Goal: Task Accomplishment & Management: Complete application form

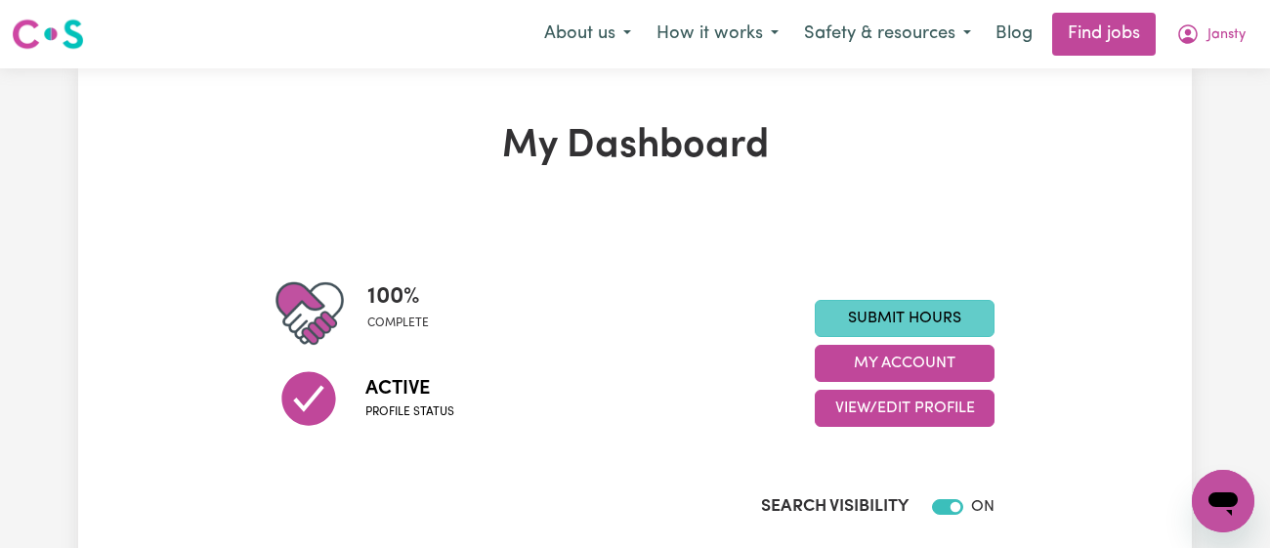
click at [893, 318] on link "Submit Hours" at bounding box center [905, 318] width 180 height 37
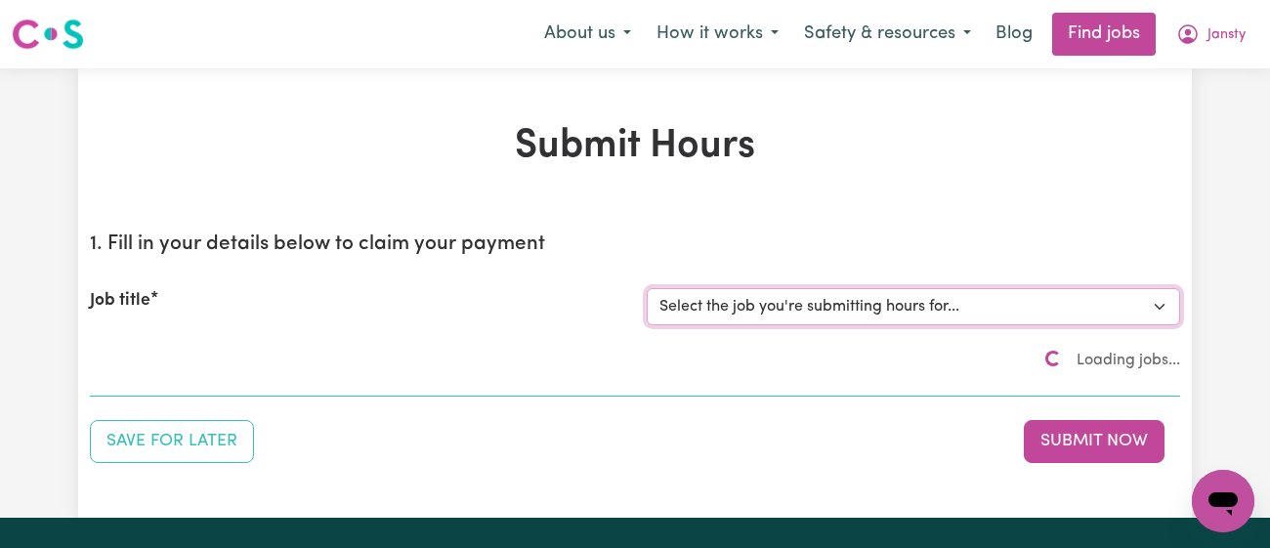
click at [877, 313] on select "Select the job you're submitting hours for..." at bounding box center [913, 306] width 533 height 37
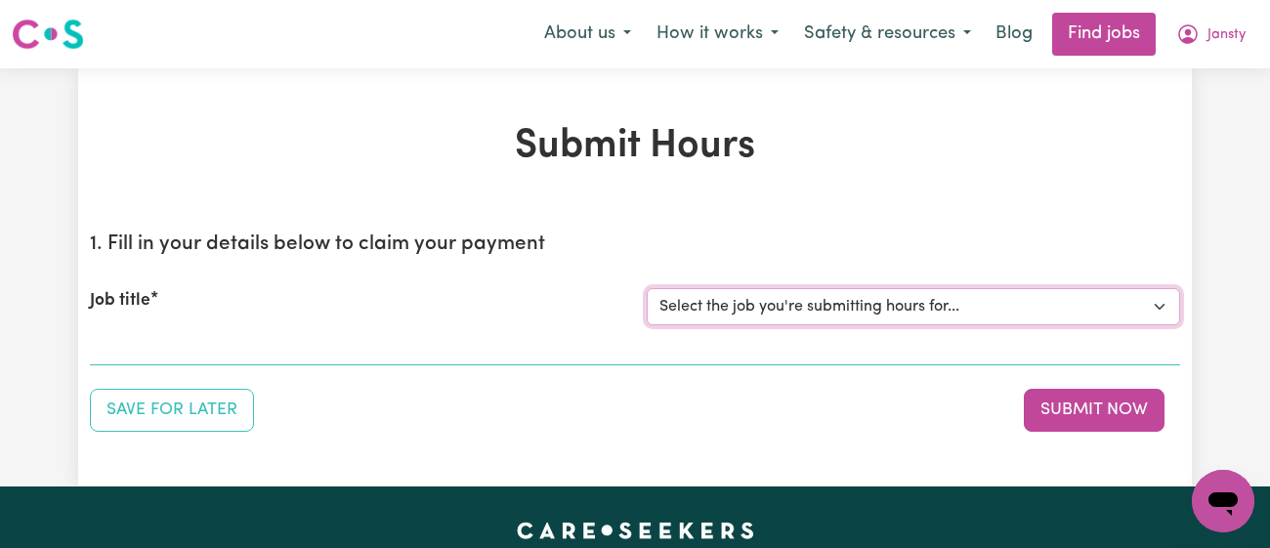
select select "8504"
click at [647, 288] on select "Select the job you're submitting hours for... [[PERSON_NAME]] [DEMOGRAPHIC_DATA…" at bounding box center [913, 306] width 533 height 37
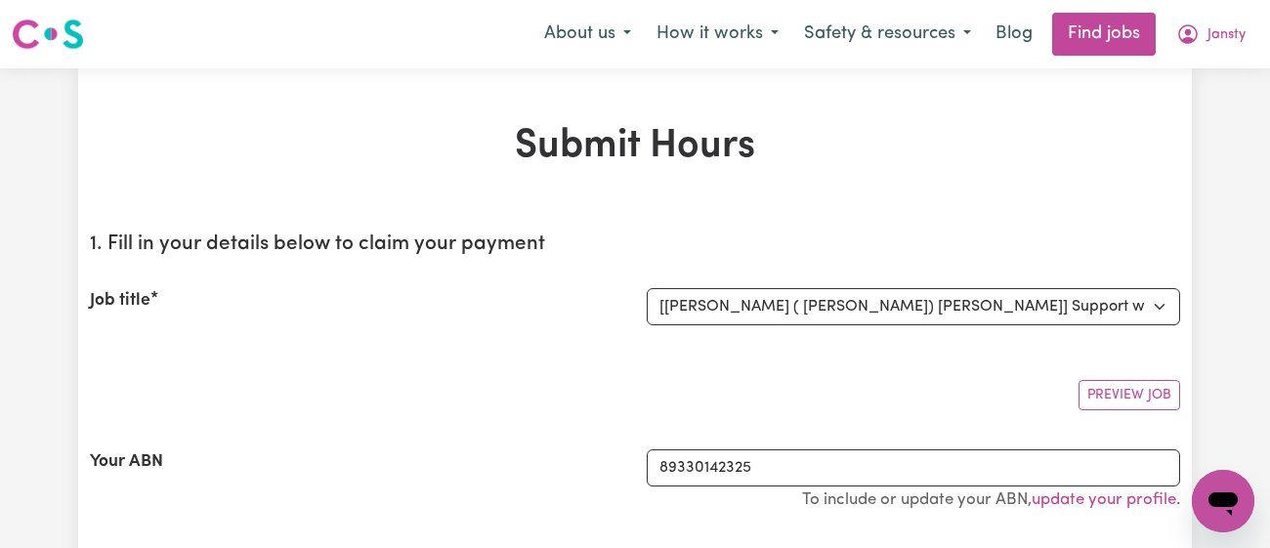
click at [553, 321] on div "Job title" at bounding box center [356, 306] width 557 height 37
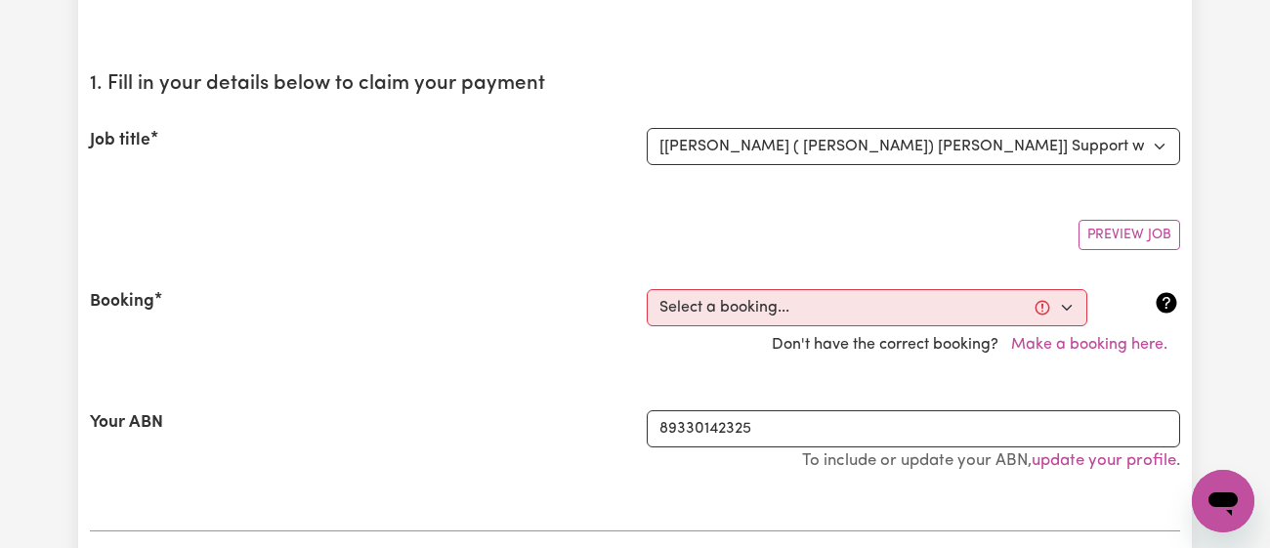
scroll to position [161, 0]
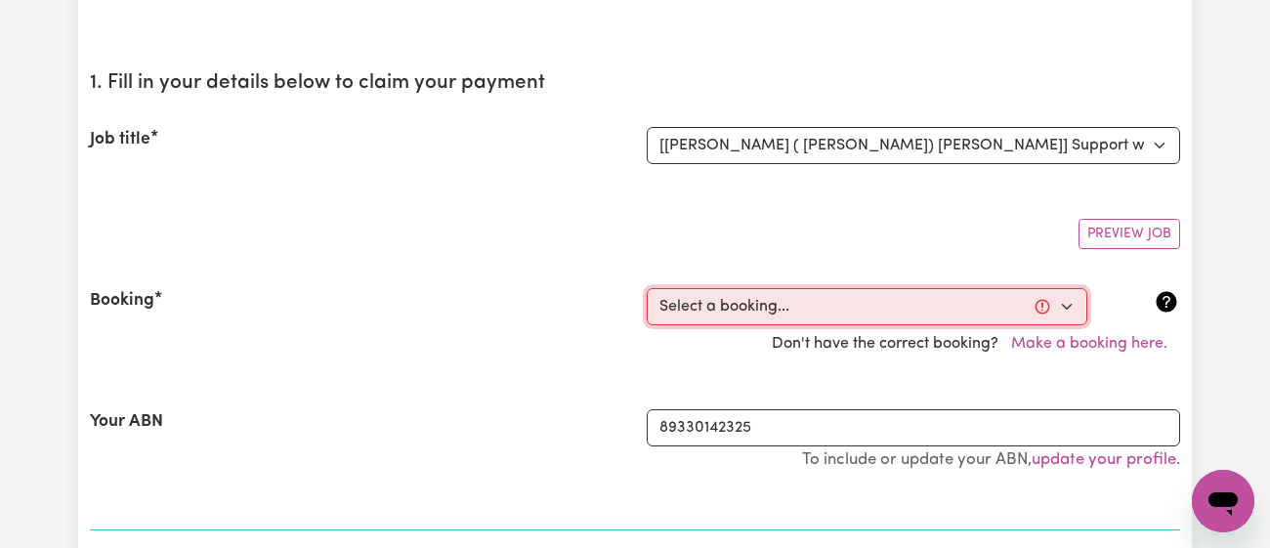
click at [783, 292] on select "Select a booking... [DATE] 01:00pm to 02:30pm (RECURRING) [DATE] 01:00pm to 02:…" at bounding box center [867, 306] width 440 height 37
select select "336857"
click at [647, 288] on select "Select a booking... [DATE] 01:00pm to 02:30pm (RECURRING) [DATE] 01:00pm to 02:…" at bounding box center [867, 306] width 440 height 37
type input "[DATE]"
type input "14"
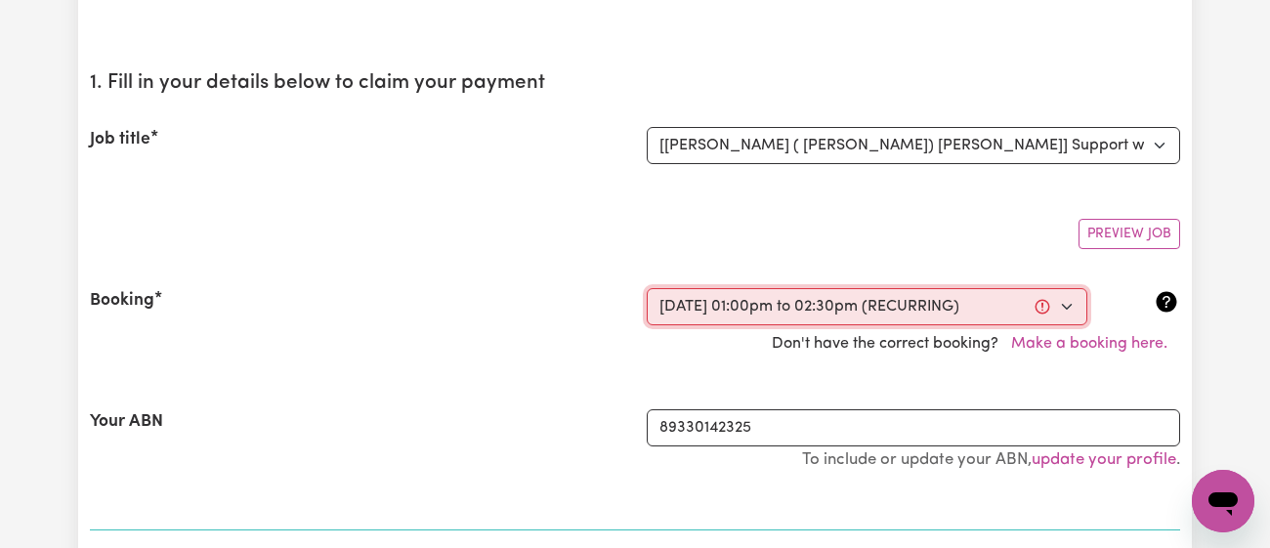
type input "8"
type input "2025"
type input "13:00"
type input "1"
type input "0"
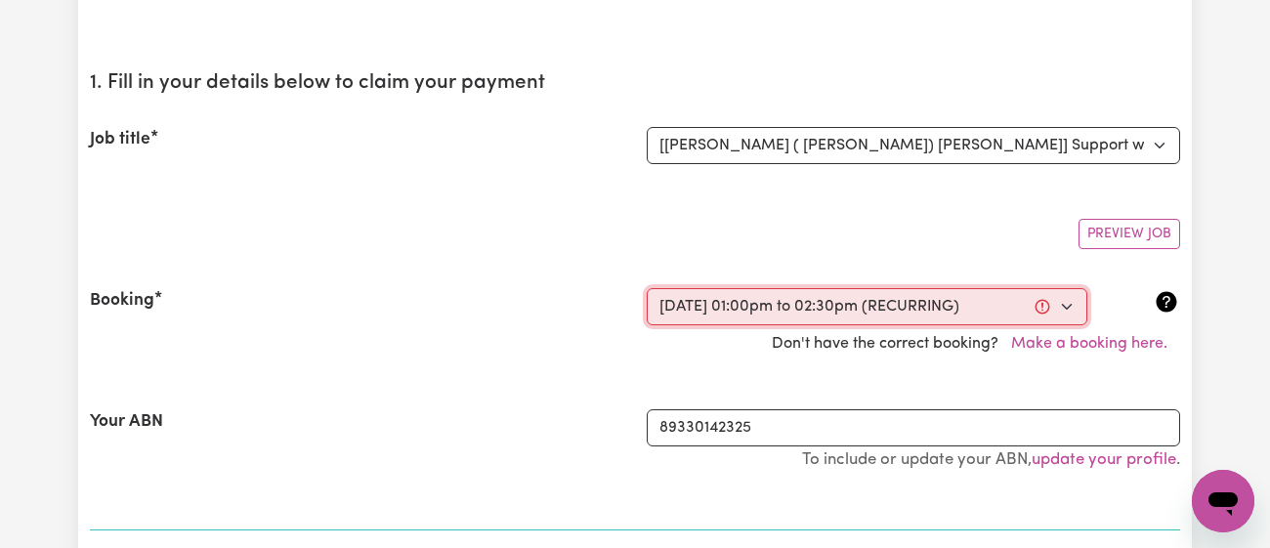
select select "pm"
type input "14:30"
type input "2"
type input "30"
select select "pm"
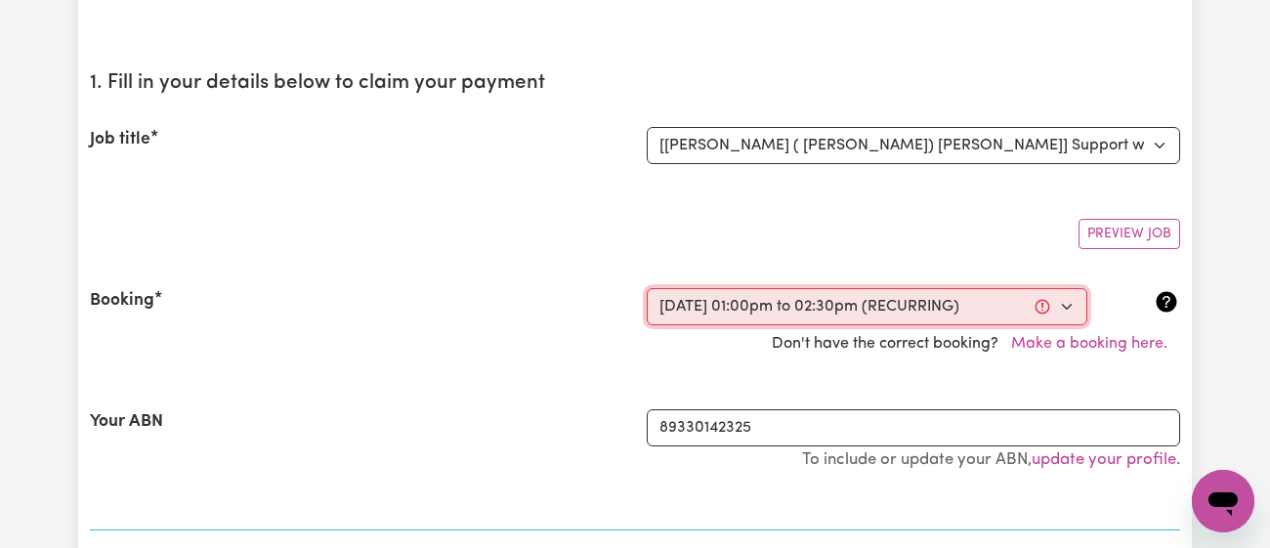
select select "41.75-Weekday"
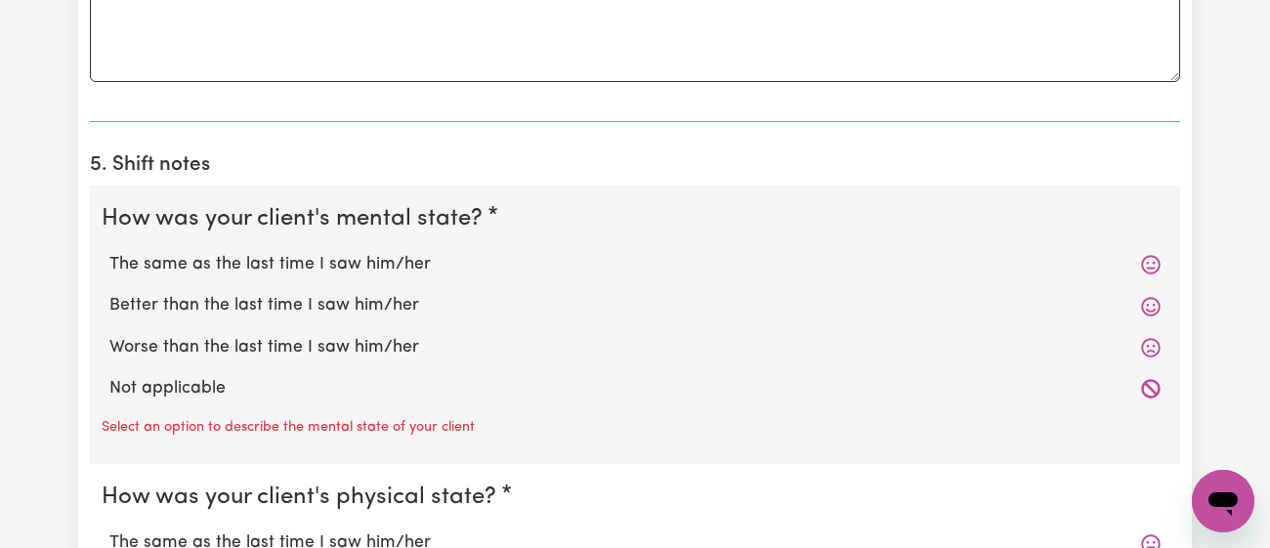
click at [359, 304] on label "Better than the last time I saw him/her" at bounding box center [634, 305] width 1051 height 25
click at [109, 293] on input "Better than the last time I saw him/her" at bounding box center [108, 292] width 1 height 1
radio input "true"
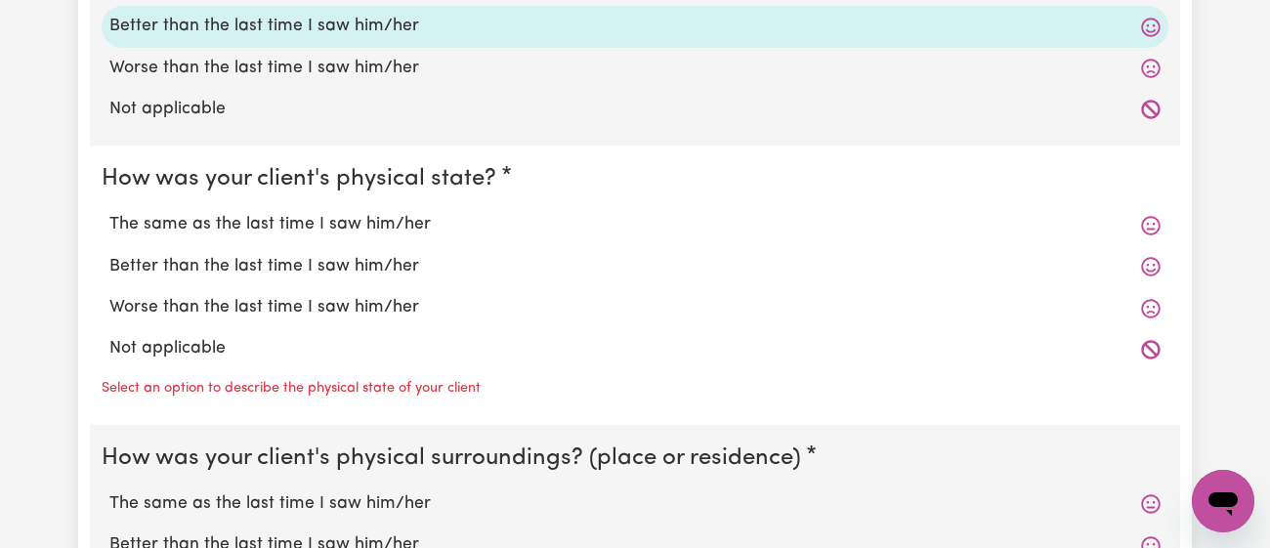
scroll to position [1727, 0]
click at [399, 213] on label "The same as the last time I saw him/her" at bounding box center [634, 223] width 1051 height 25
click at [109, 211] on input "The same as the last time I saw him/her" at bounding box center [108, 210] width 1 height 1
radio input "true"
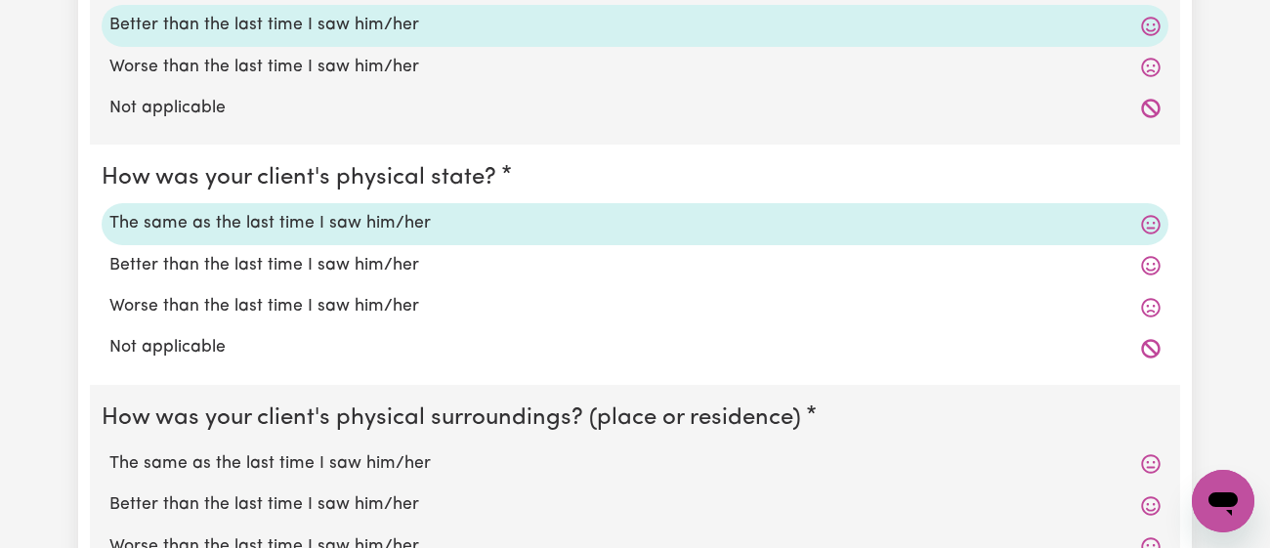
scroll to position [1912, 0]
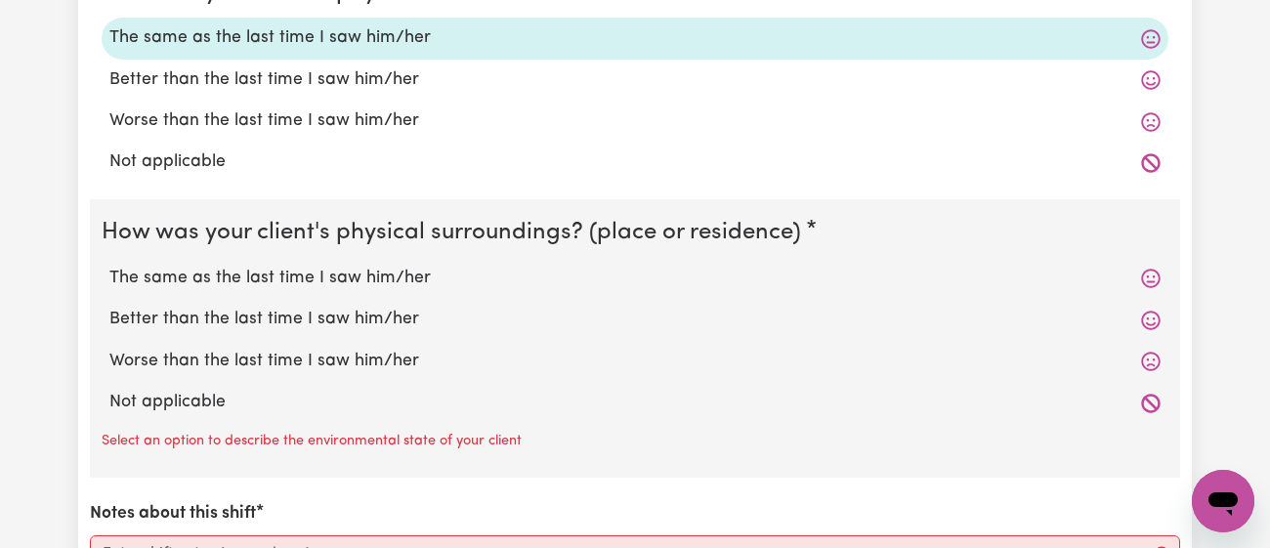
click at [383, 319] on label "Better than the last time I saw him/her" at bounding box center [634, 319] width 1051 height 25
click at [109, 307] on input "Better than the last time I saw him/her" at bounding box center [108, 306] width 1 height 1
radio input "true"
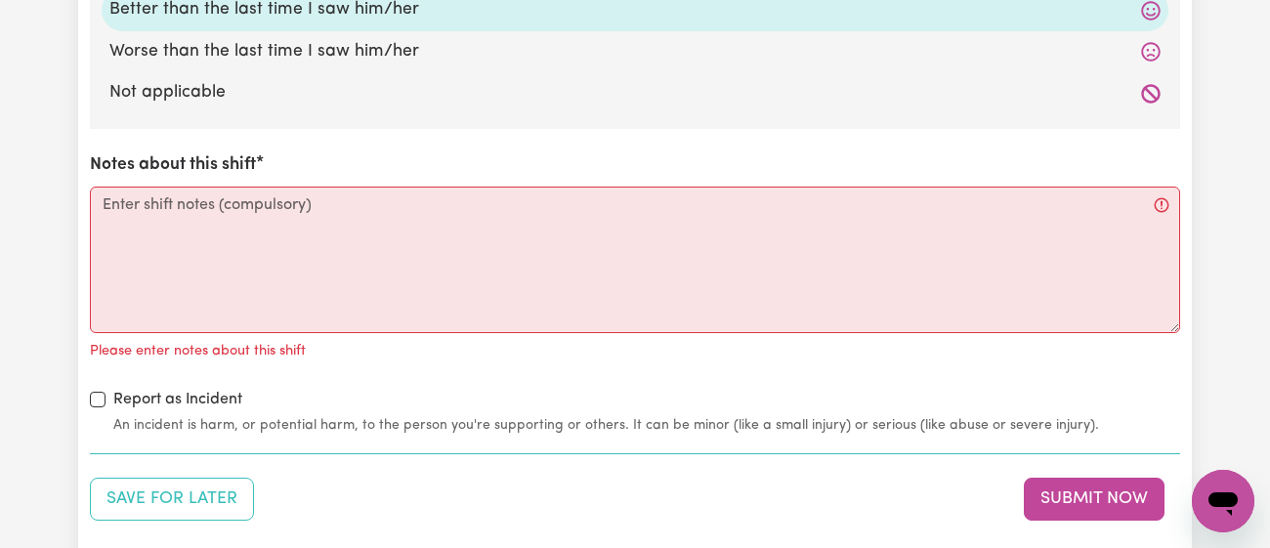
scroll to position [2223, 0]
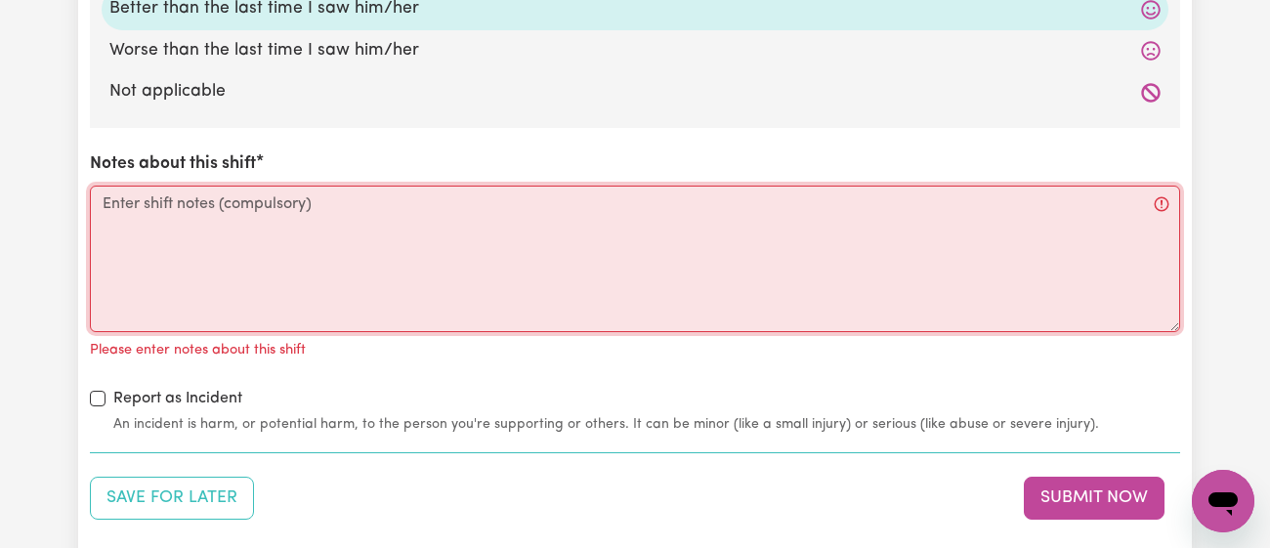
click at [391, 305] on textarea "Notes about this shift" at bounding box center [635, 259] width 1090 height 147
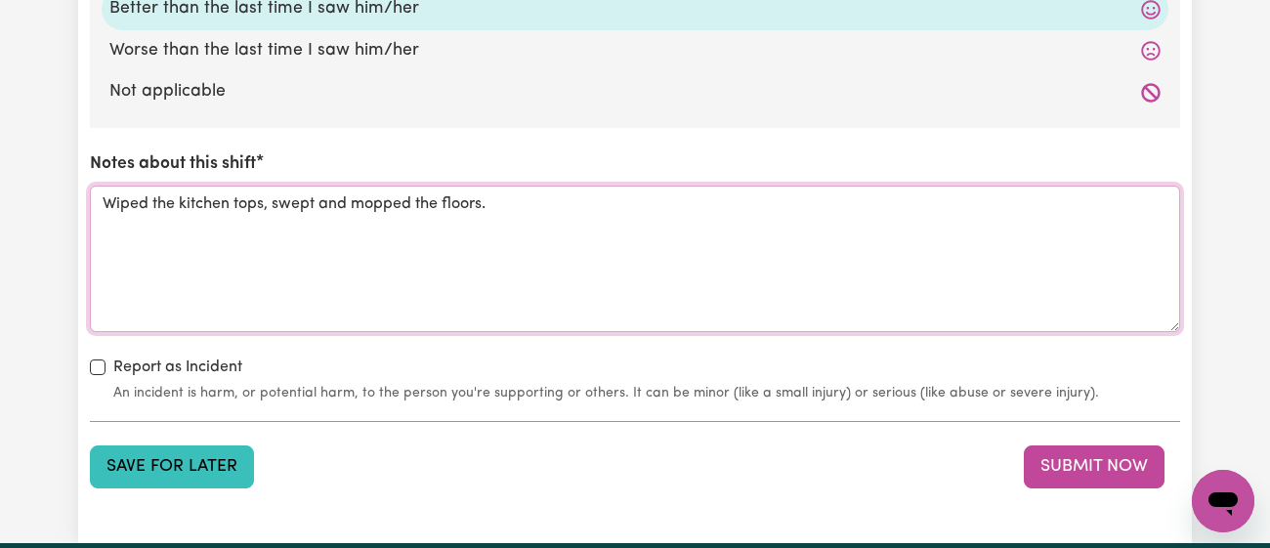
type textarea "Wiped the kitchen tops, swept and mopped the floors."
click at [178, 465] on button "Save for Later" at bounding box center [172, 466] width 164 height 43
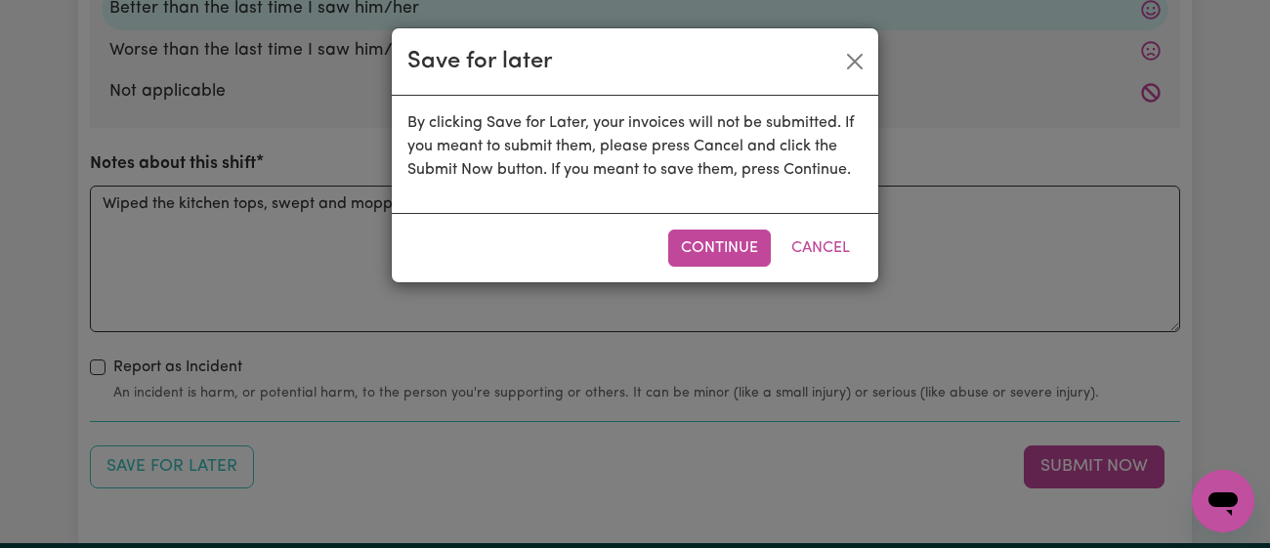
click at [667, 253] on div "Continue Cancel" at bounding box center [635, 247] width 486 height 69
click at [673, 254] on button "Continue" at bounding box center [719, 248] width 103 height 37
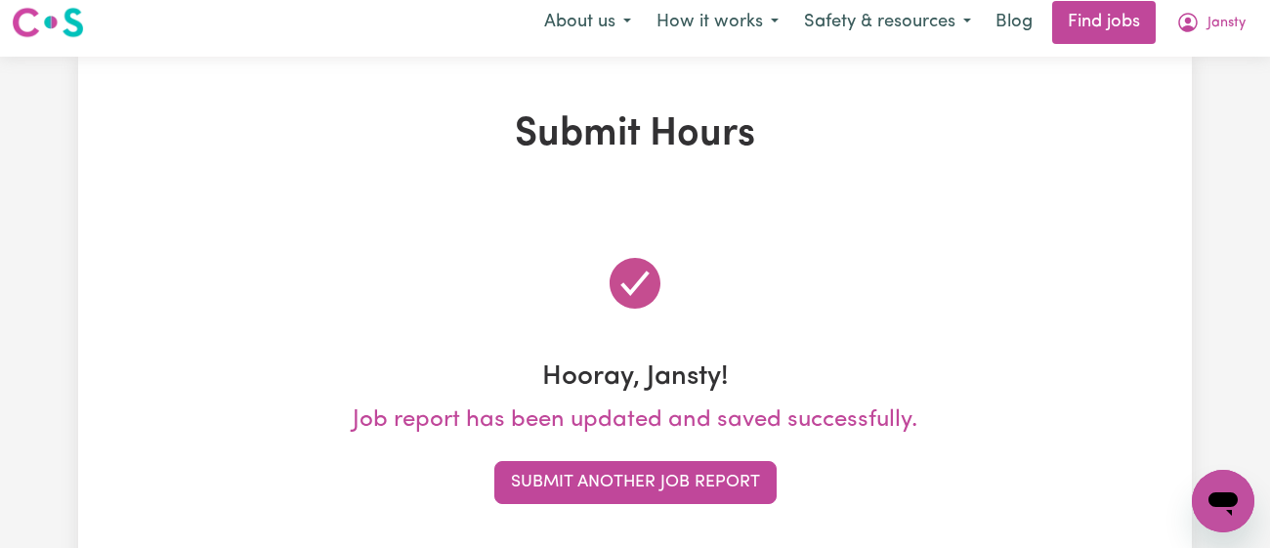
scroll to position [0, 0]
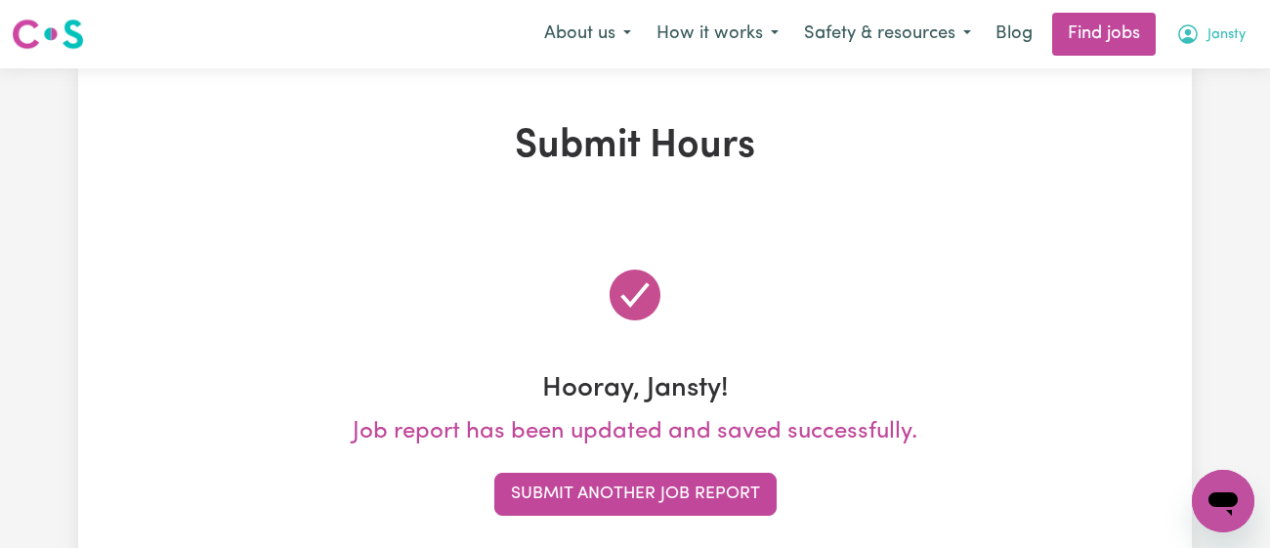
click at [1200, 44] on button "Jansty" at bounding box center [1210, 34] width 95 height 41
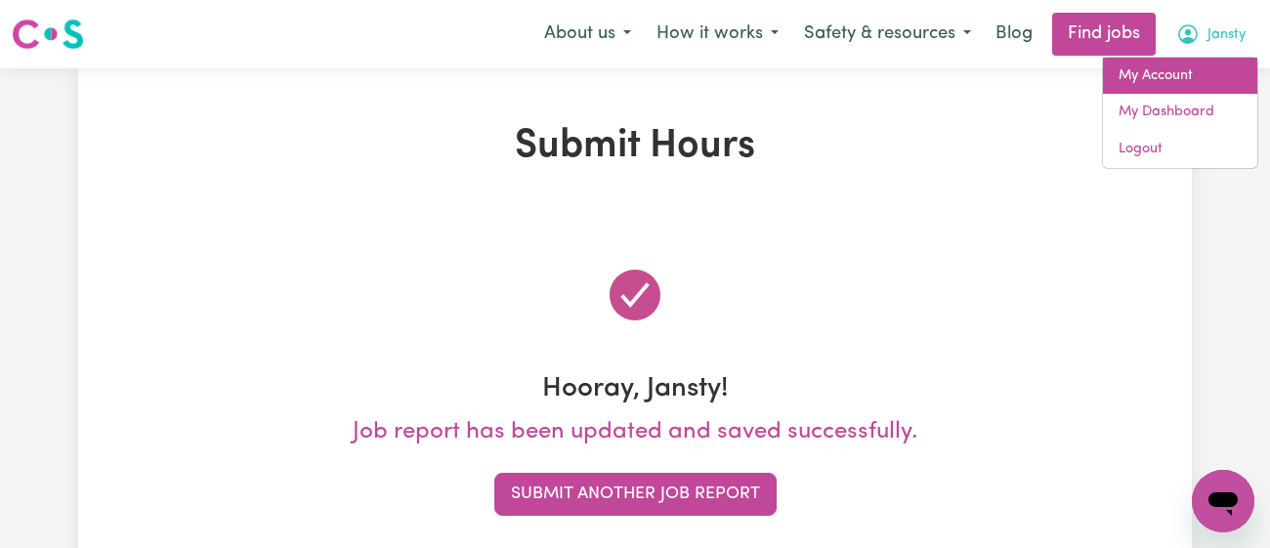
click at [1189, 63] on link "My Account" at bounding box center [1180, 76] width 154 height 37
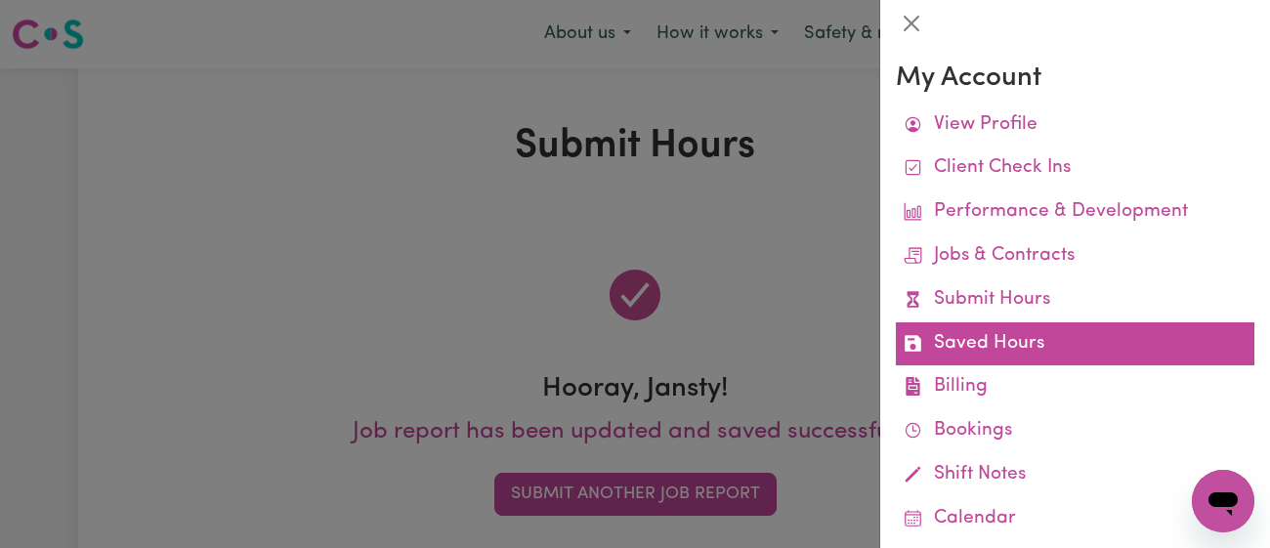
click at [1059, 330] on link "Saved Hours" at bounding box center [1075, 344] width 358 height 44
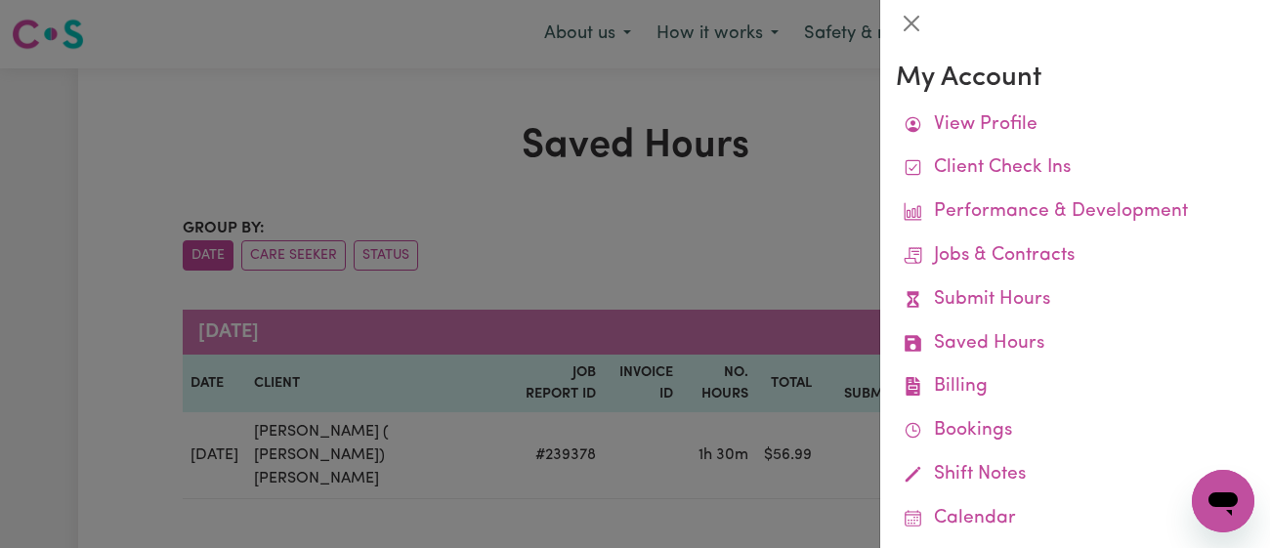
click at [708, 201] on div at bounding box center [635, 274] width 1270 height 548
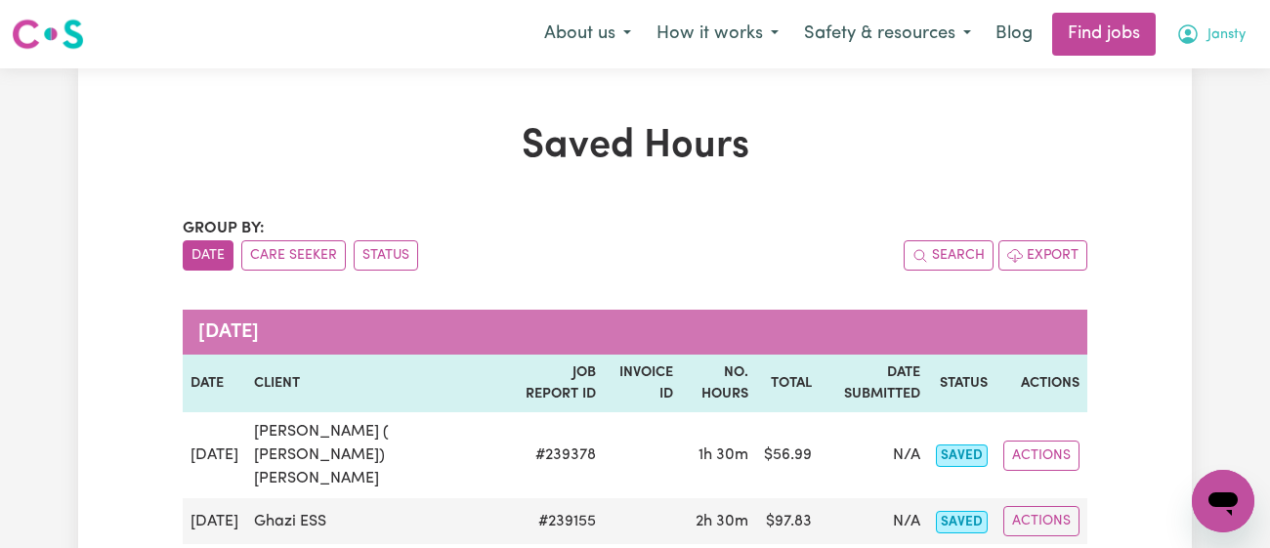
click at [1207, 30] on span "Jansty" at bounding box center [1226, 34] width 38 height 21
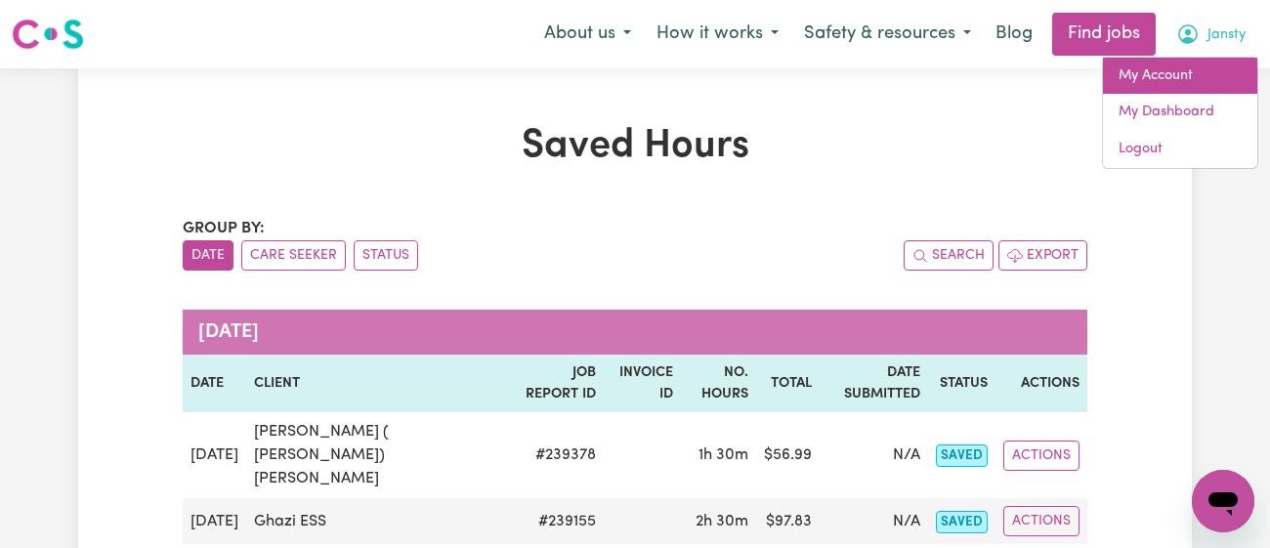
click at [1192, 63] on link "My Account" at bounding box center [1180, 76] width 154 height 37
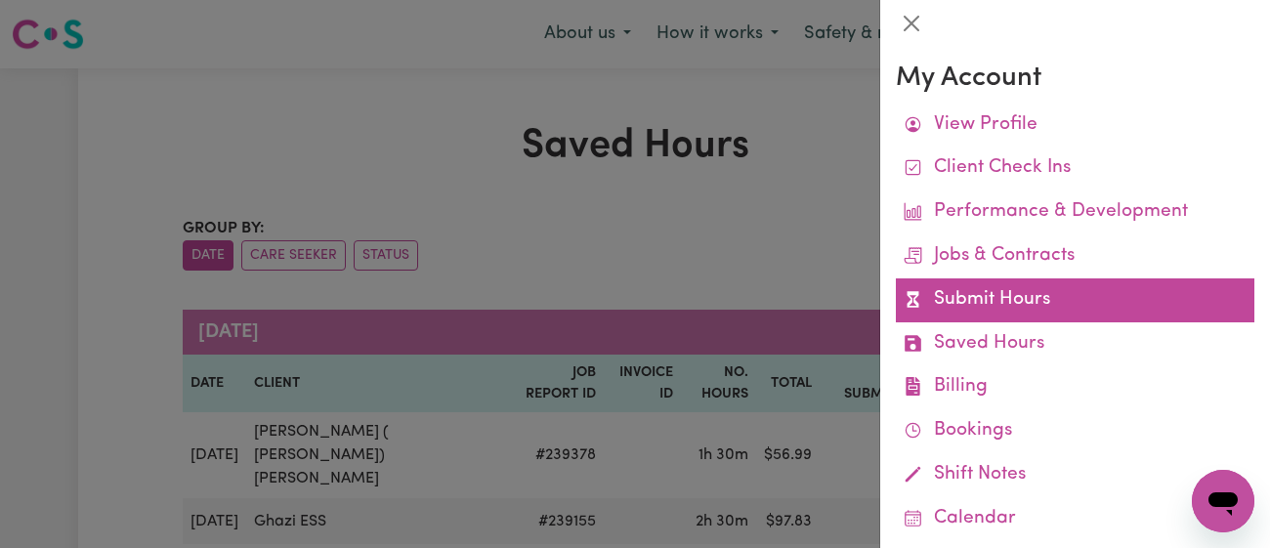
click at [1102, 285] on link "Submit Hours" at bounding box center [1075, 300] width 358 height 44
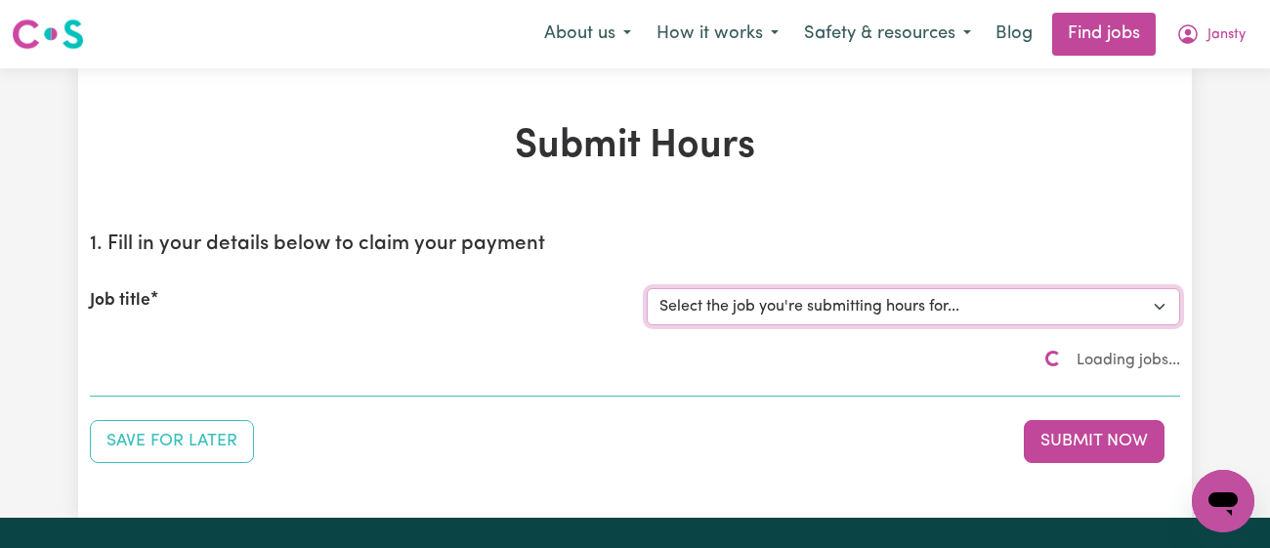
click at [898, 312] on select "Select the job you're submitting hours for... [[PERSON_NAME]] [DEMOGRAPHIC_DATA…" at bounding box center [913, 306] width 533 height 37
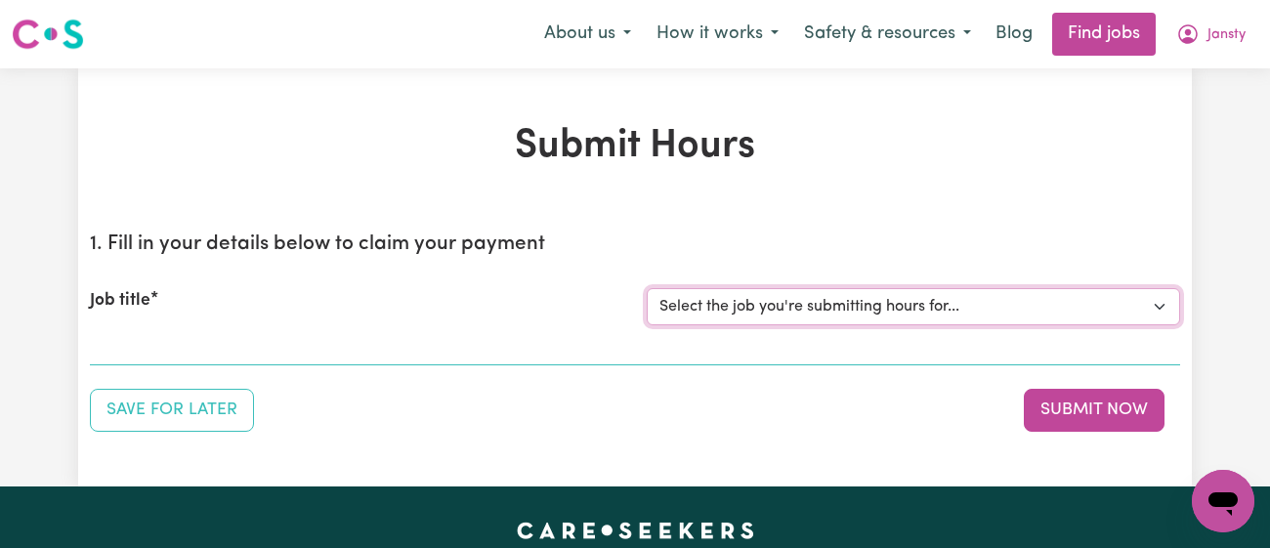
select select "11718"
click at [647, 288] on select "Select the job you're submitting hours for... [[PERSON_NAME]] [DEMOGRAPHIC_DATA…" at bounding box center [913, 306] width 533 height 37
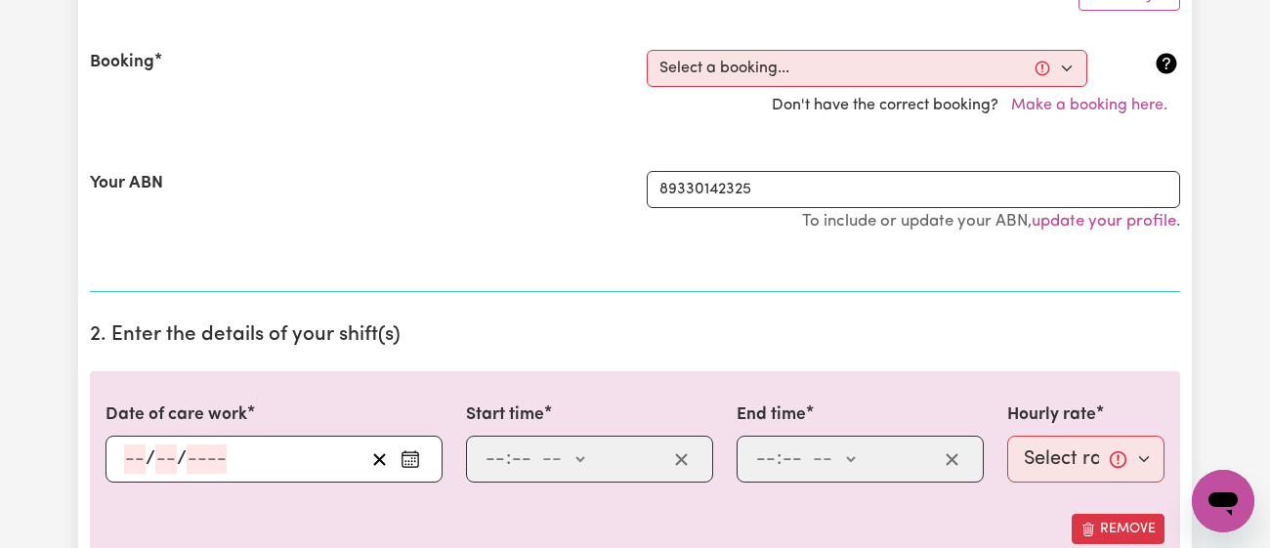
click at [495, 314] on section "2. Enter the details of your shift(s) Date of care work / / Start time : -- am …" at bounding box center [635, 485] width 1090 height 354
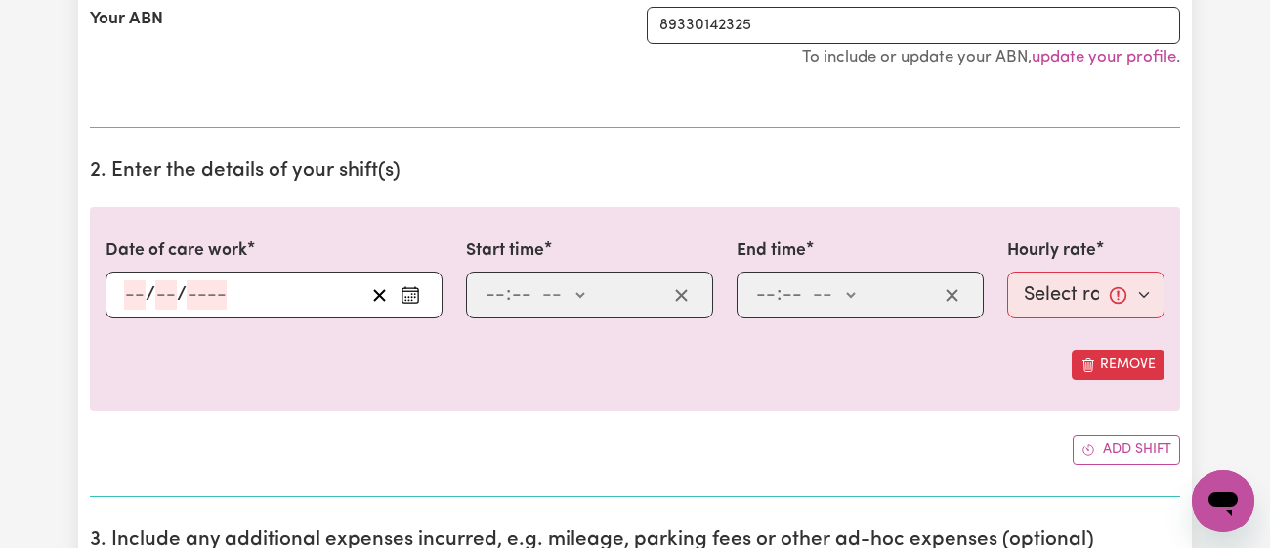
scroll to position [565, 0]
click at [411, 295] on icon "Enter the date of care work" at bounding box center [410, 293] width 20 height 20
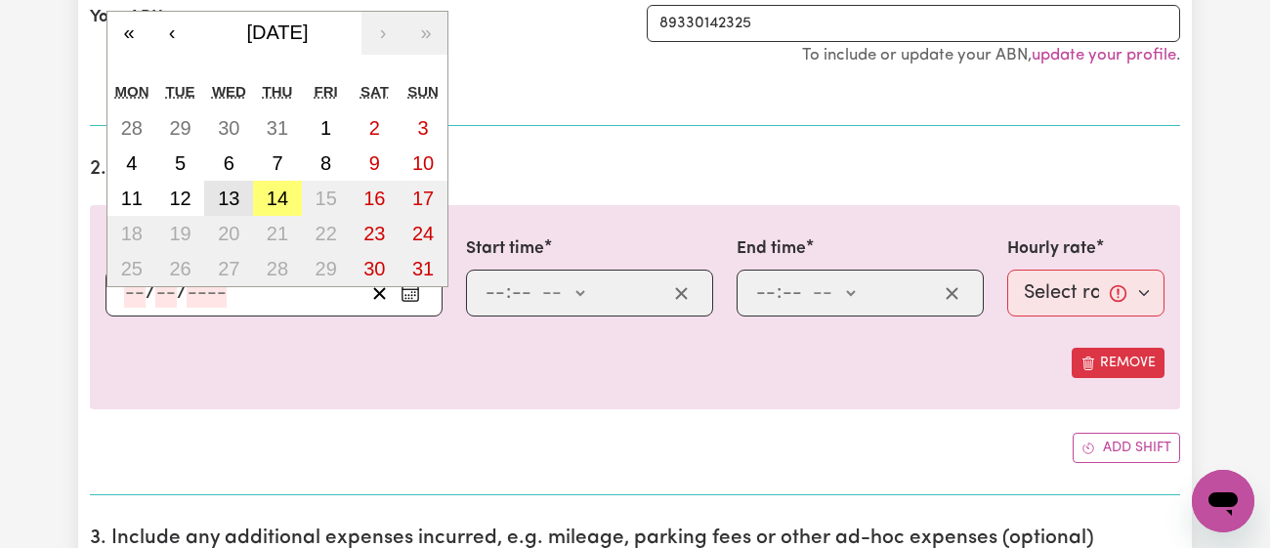
click at [229, 192] on abbr "13" at bounding box center [228, 198] width 21 height 21
type input "[DATE]"
type input "13"
type input "8"
type input "2025"
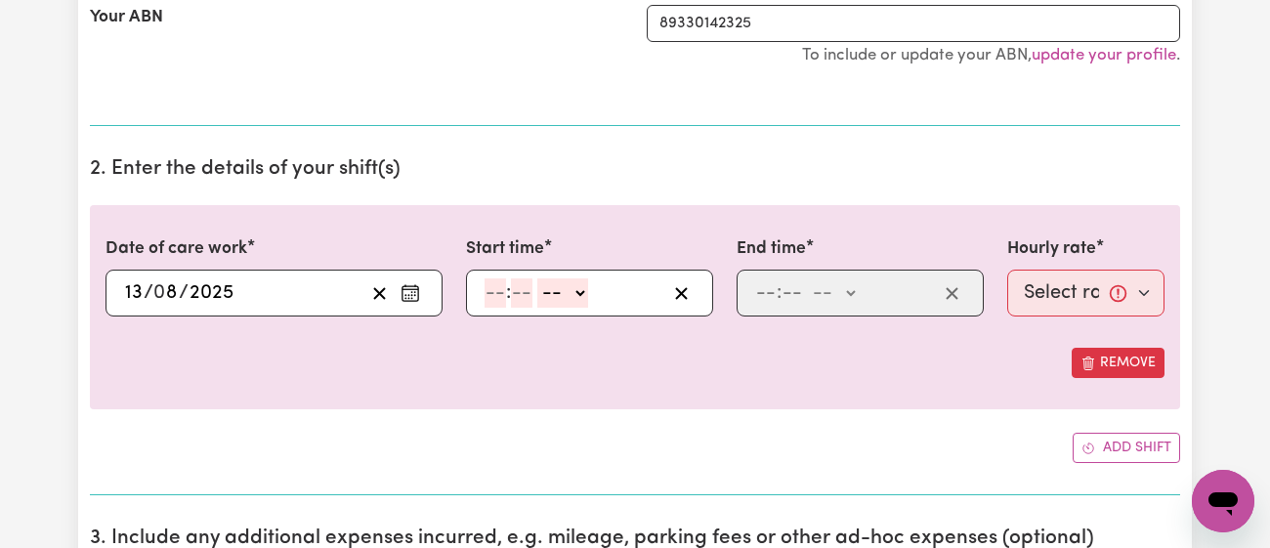
click at [494, 284] on input "number" at bounding box center [494, 292] width 21 height 29
type input "11"
type input "00"
click at [546, 278] on select "-- am pm" at bounding box center [561, 292] width 51 height 29
select select "am"
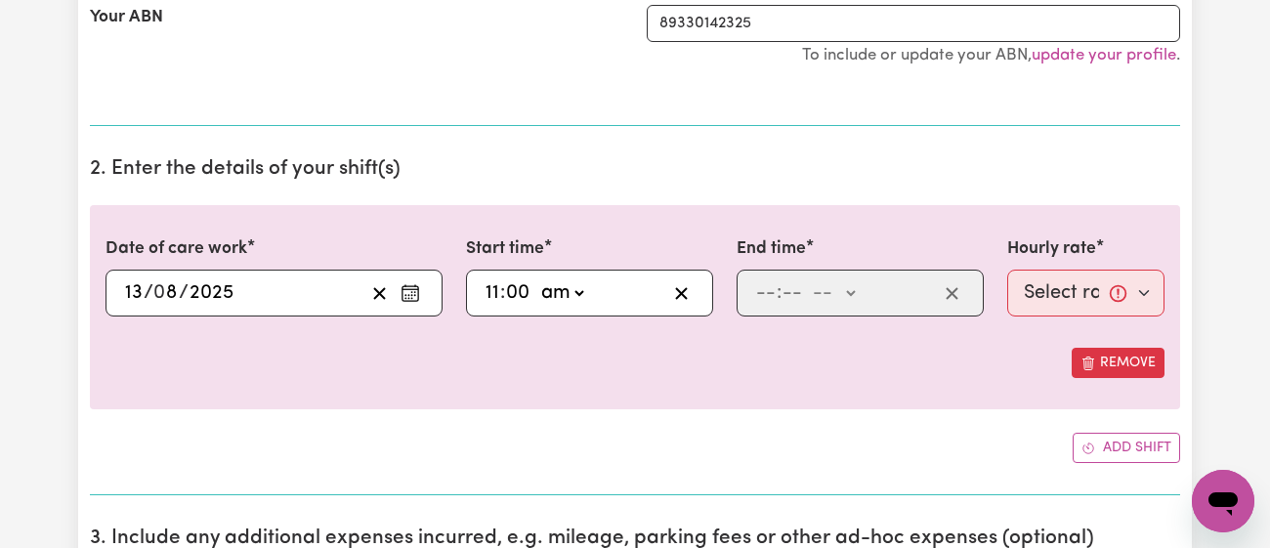
click at [536, 278] on select "-- am pm" at bounding box center [561, 292] width 51 height 29
type input "11:00"
type input "0"
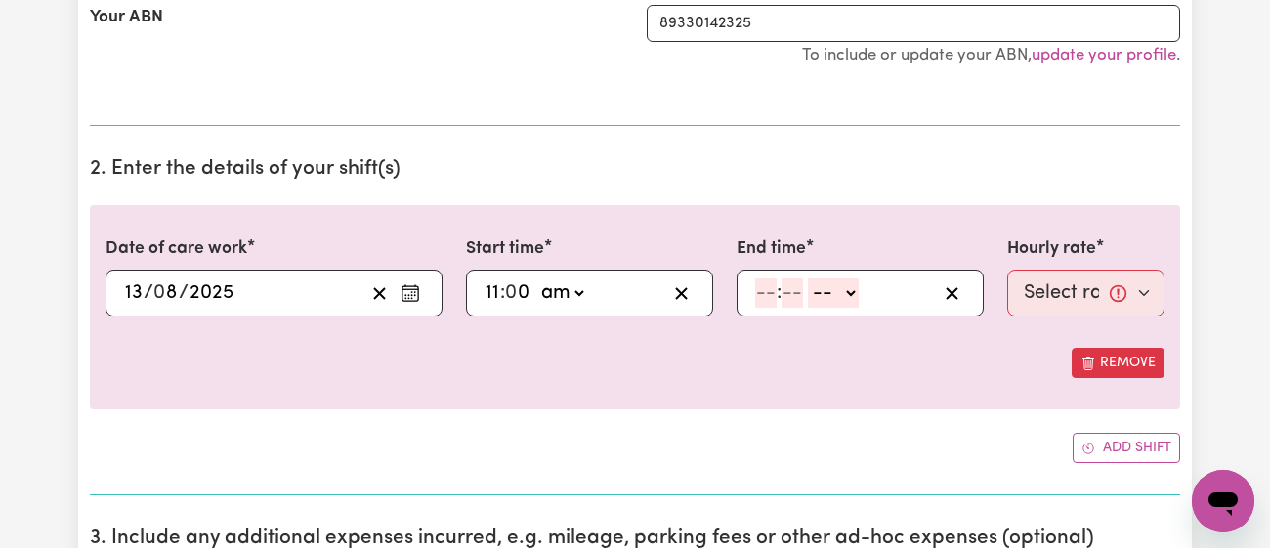
click at [767, 300] on input "number" at bounding box center [765, 292] width 21 height 29
type input "12"
type input "00"
click at [836, 291] on select "-- am pm" at bounding box center [836, 292] width 51 height 29
select select "pm"
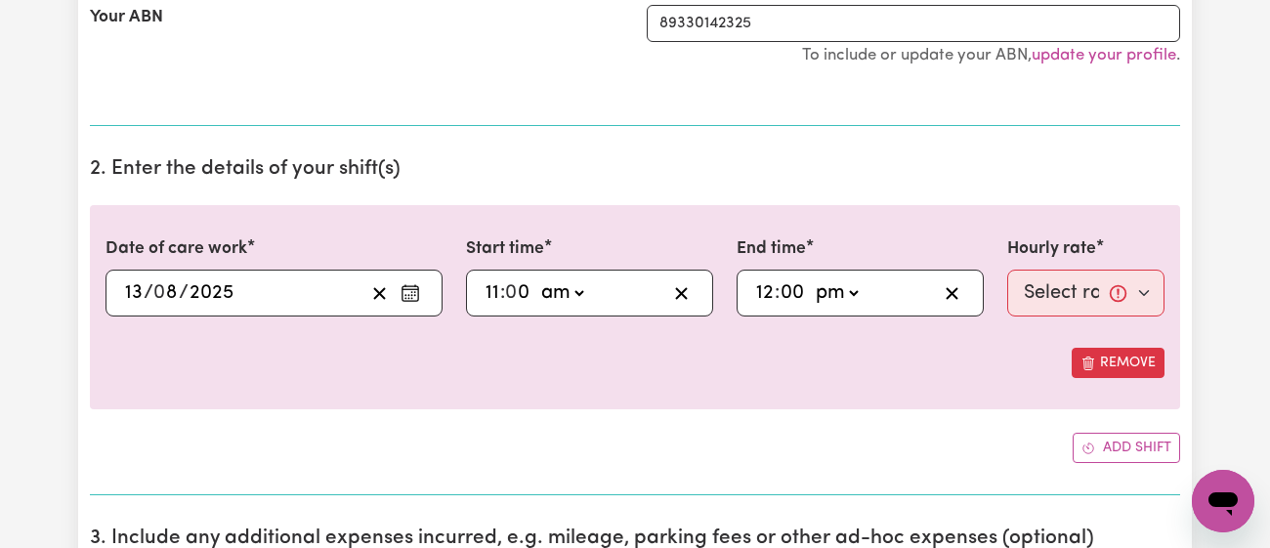
click at [811, 278] on select "-- am pm" at bounding box center [836, 292] width 51 height 29
type input "12:00"
type input "0"
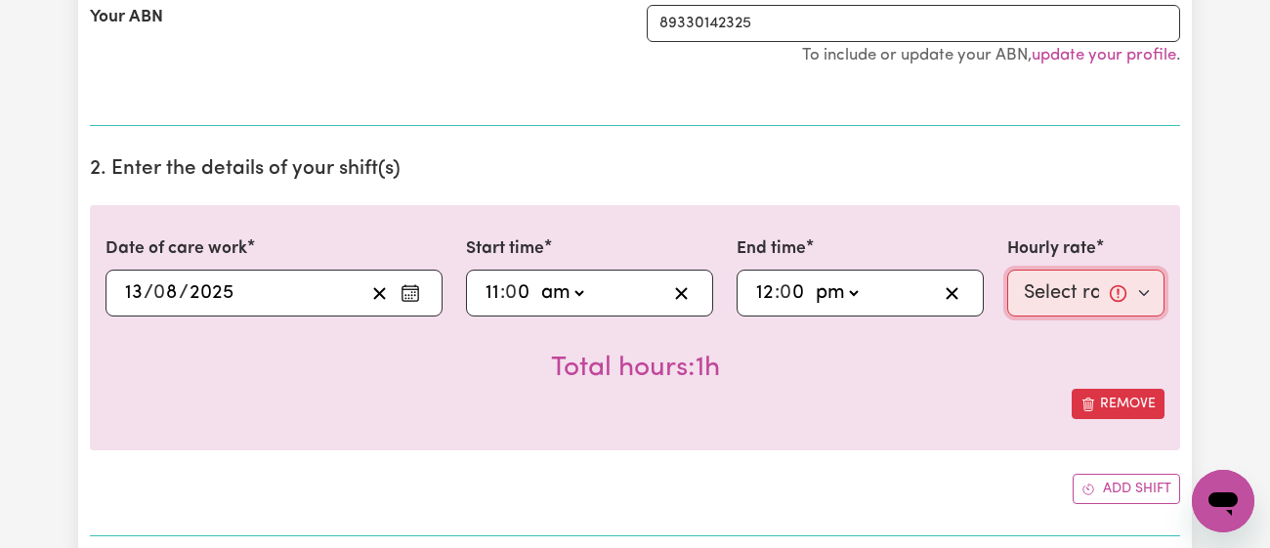
click at [1054, 299] on select "Select rate... $43.00 (Weekday) $72.00 (Public Holiday)" at bounding box center [1085, 293] width 157 height 47
select select "43-Weekday"
click at [1007, 270] on select "Select rate... $43.00 (Weekday) $72.00 (Public Holiday)" at bounding box center [1085, 293] width 157 height 47
click at [843, 157] on h2 "2. Enter the details of your shift(s)" at bounding box center [635, 169] width 1090 height 24
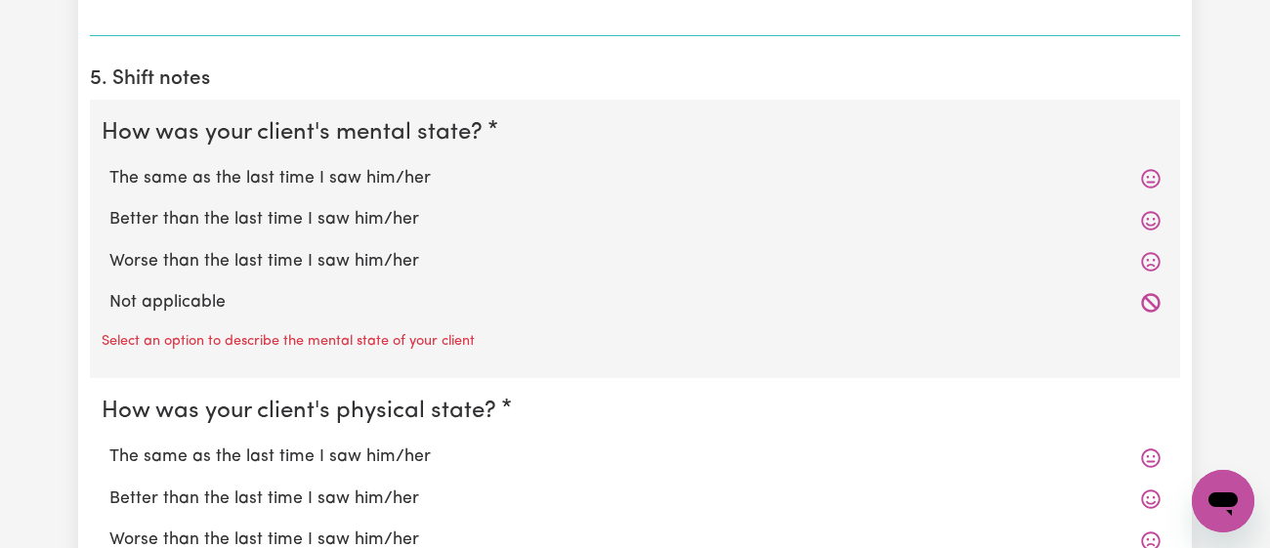
scroll to position [1531, 0]
click at [393, 188] on label "The same as the last time I saw him/her" at bounding box center [634, 179] width 1051 height 25
click at [109, 167] on input "The same as the last time I saw him/her" at bounding box center [108, 166] width 1 height 1
radio input "true"
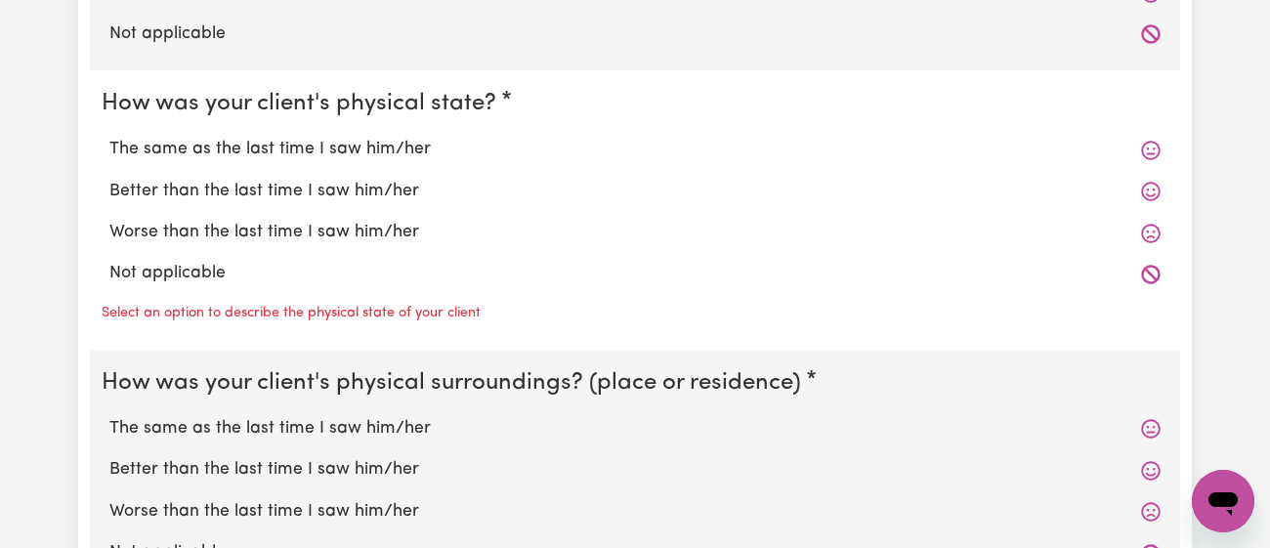
click at [393, 188] on label "Better than the last time I saw him/her" at bounding box center [634, 191] width 1051 height 25
click at [109, 179] on input "Better than the last time I saw him/her" at bounding box center [108, 178] width 1 height 1
radio input "true"
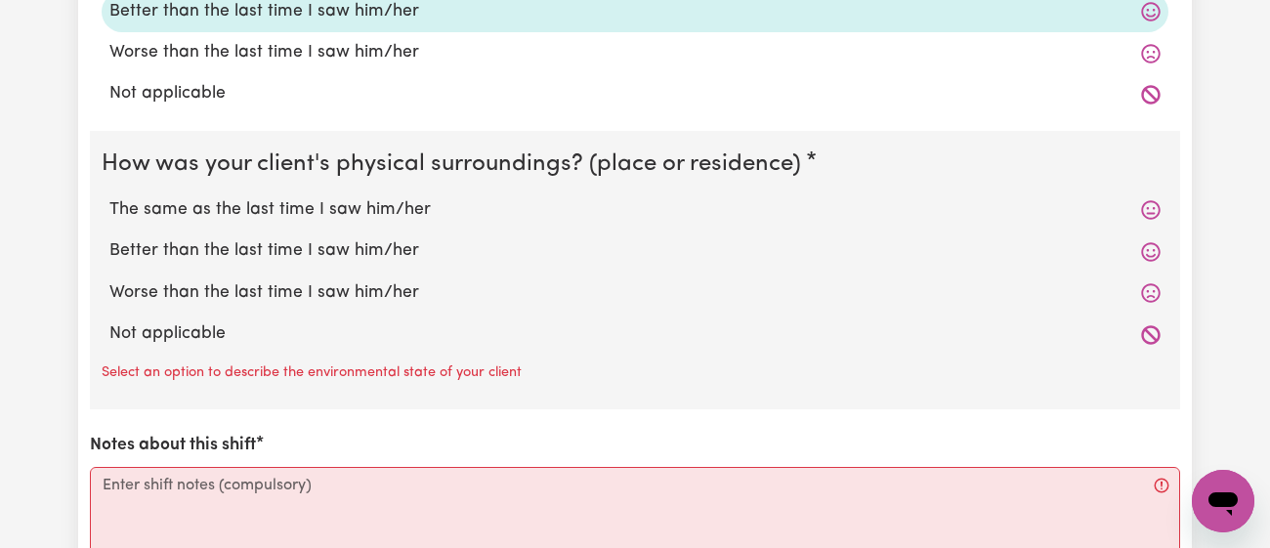
scroll to position [1982, 0]
click at [386, 213] on label "The same as the last time I saw him/her" at bounding box center [634, 208] width 1051 height 25
click at [109, 196] on input "The same as the last time I saw him/her" at bounding box center [108, 195] width 1 height 1
radio input "true"
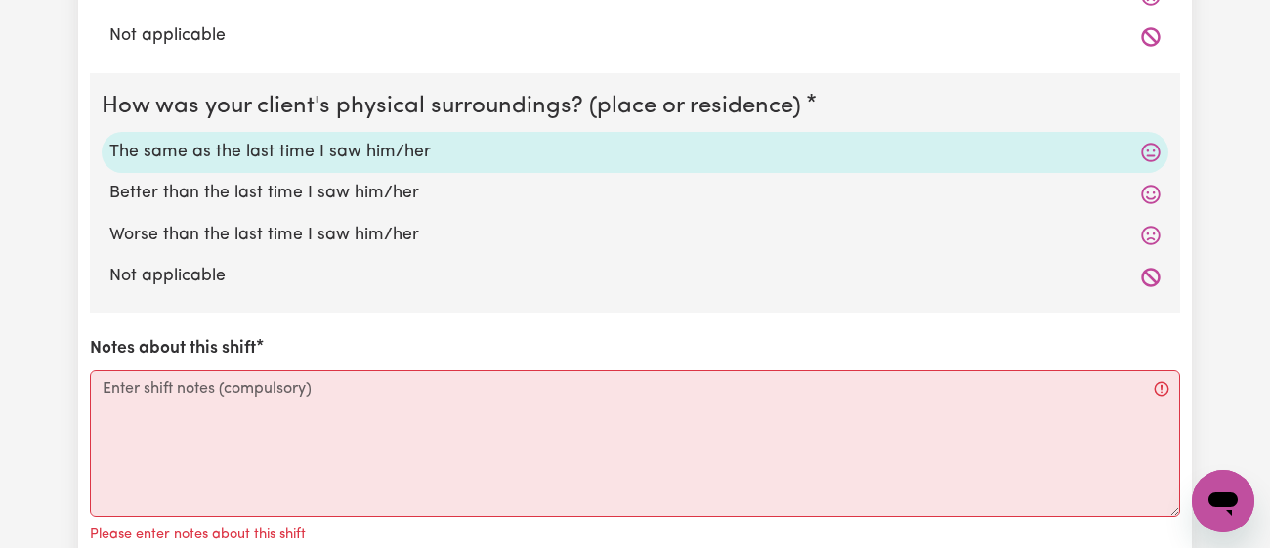
scroll to position [2250, 0]
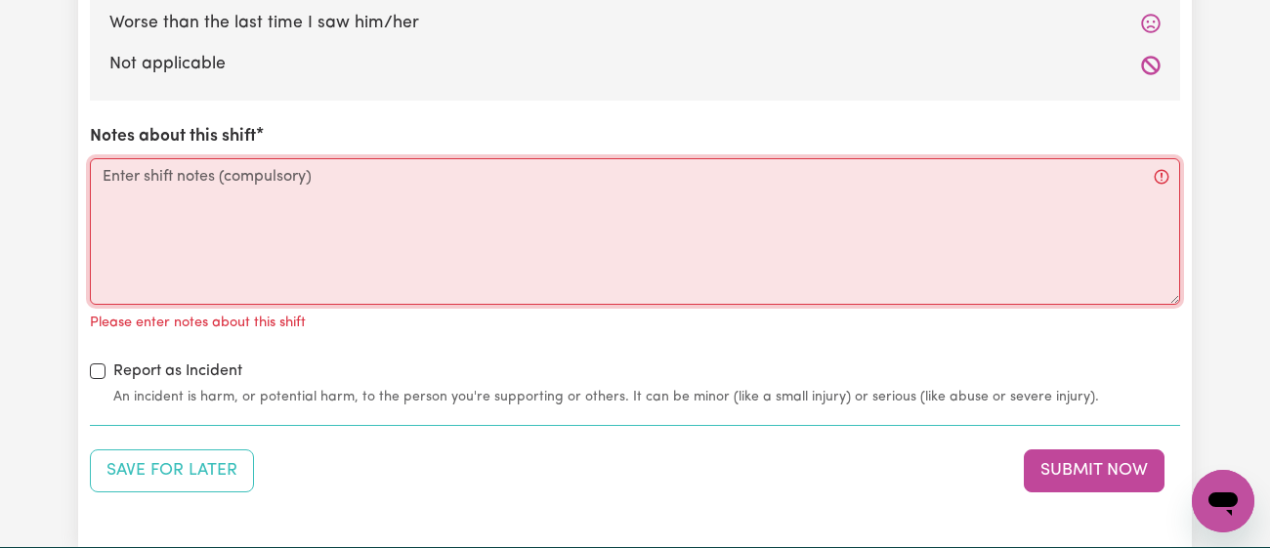
click at [381, 240] on textarea "Notes about this shift" at bounding box center [635, 231] width 1090 height 147
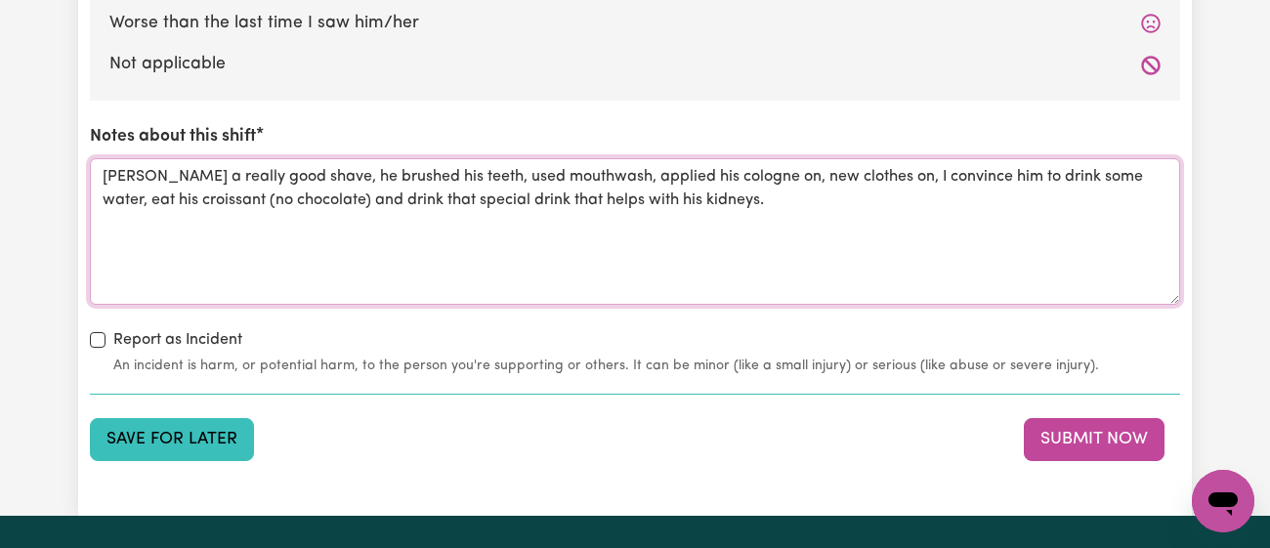
type textarea "[PERSON_NAME] a really good shave, he brushed his teeth, used mouthwash, applie…"
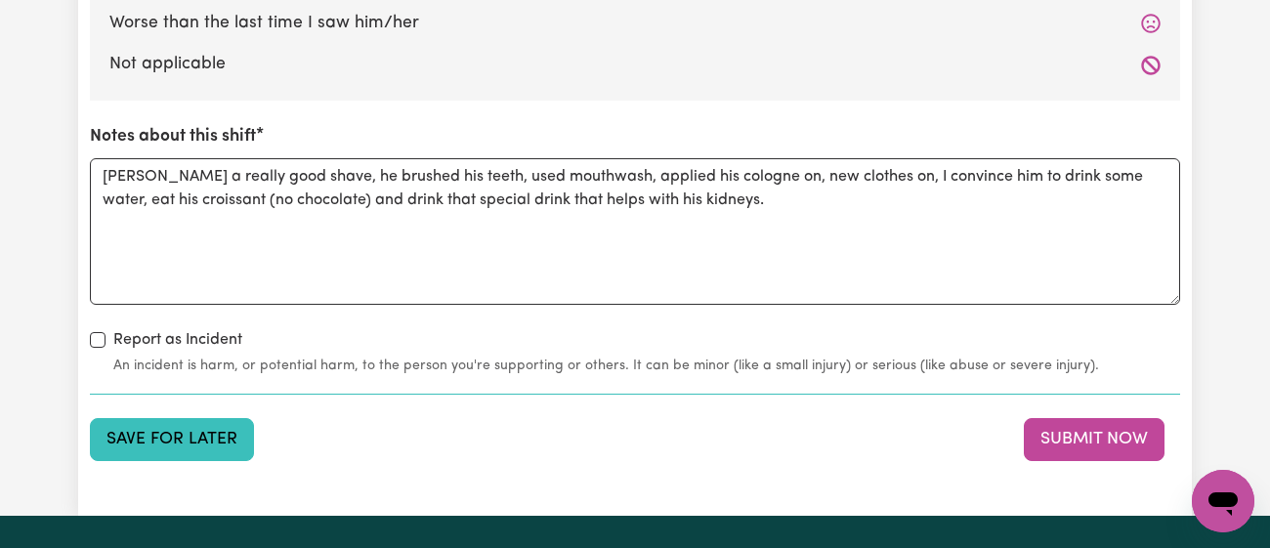
click at [220, 423] on button "Save for Later" at bounding box center [172, 439] width 164 height 43
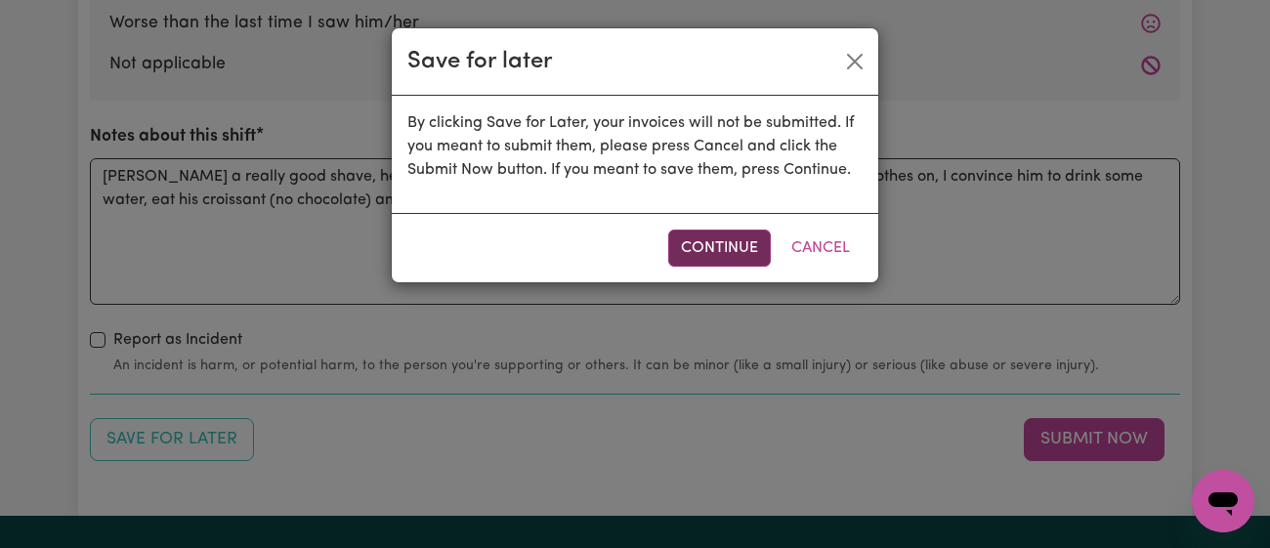
click at [720, 256] on button "Continue" at bounding box center [719, 248] width 103 height 37
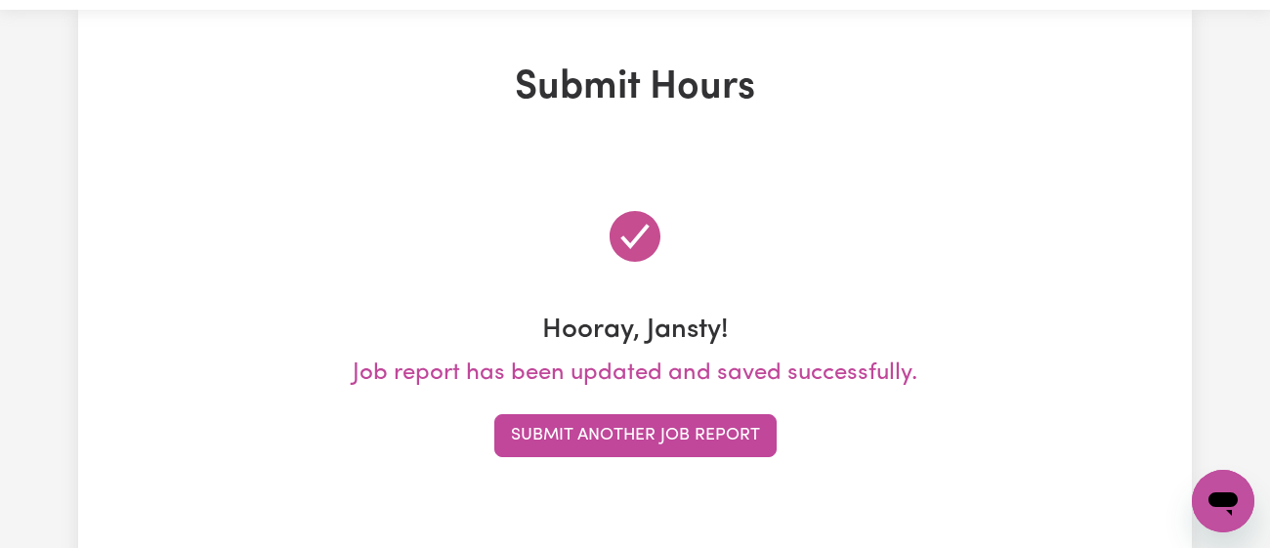
scroll to position [0, 0]
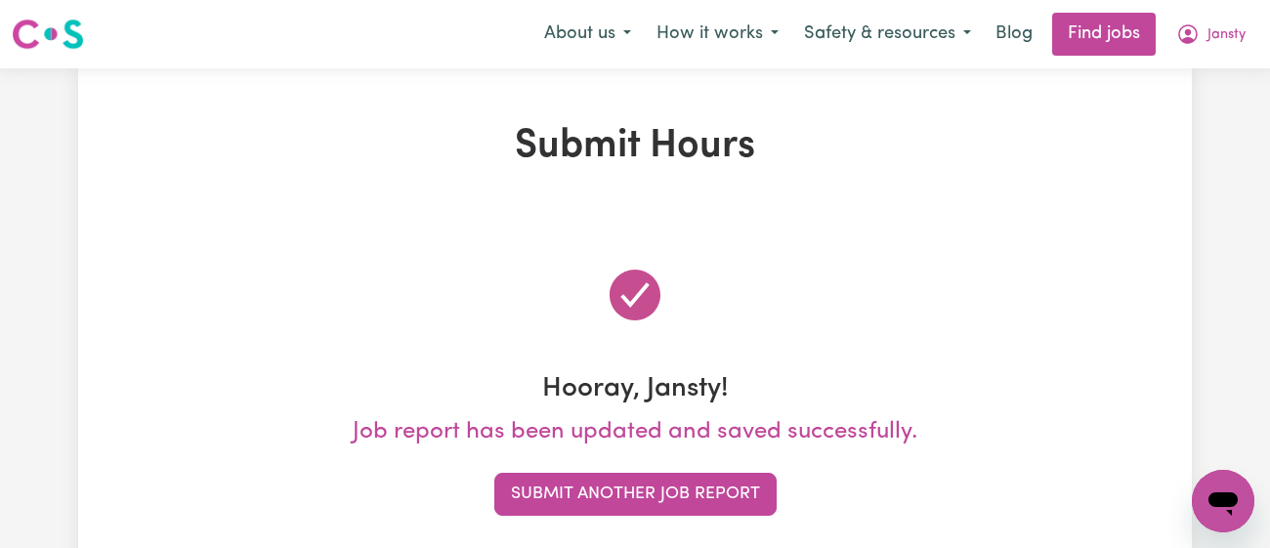
click at [1224, 54] on div "About us How it works Safety & resources Blog Find jobs Jansty" at bounding box center [894, 34] width 727 height 43
click at [1227, 49] on button "Jansty" at bounding box center [1210, 34] width 95 height 41
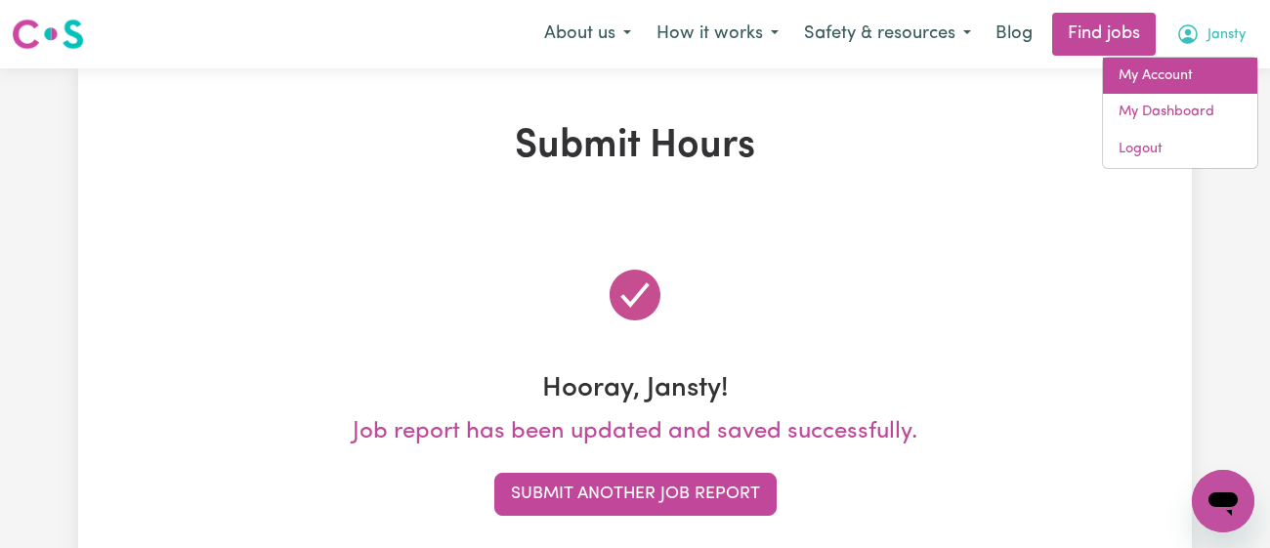
click at [1195, 73] on link "My Account" at bounding box center [1180, 76] width 154 height 37
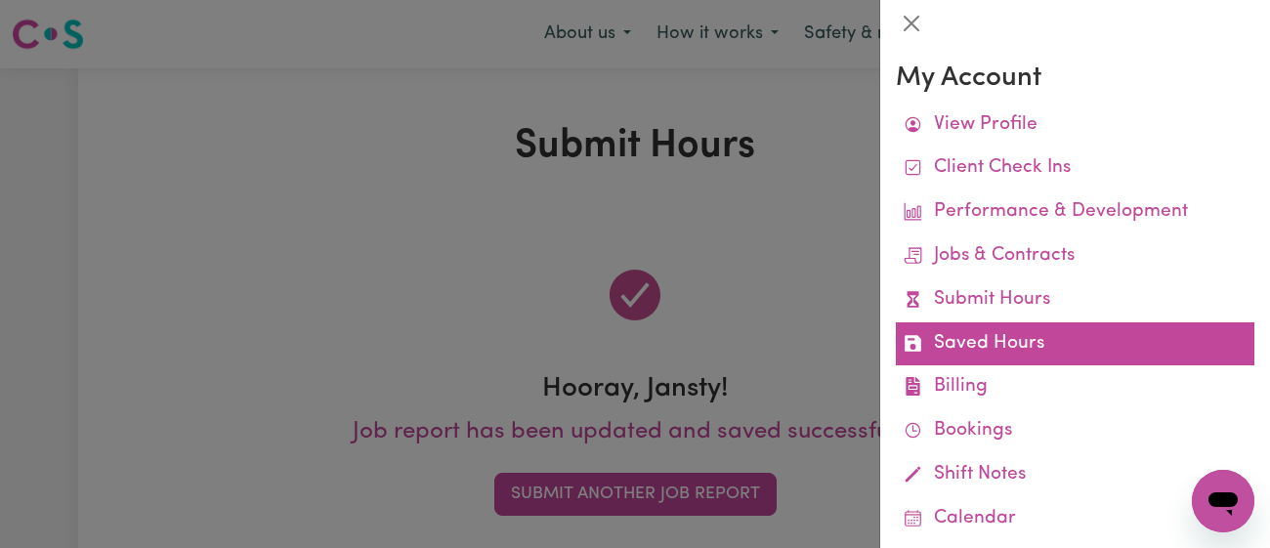
click at [1053, 343] on link "Saved Hours" at bounding box center [1075, 344] width 358 height 44
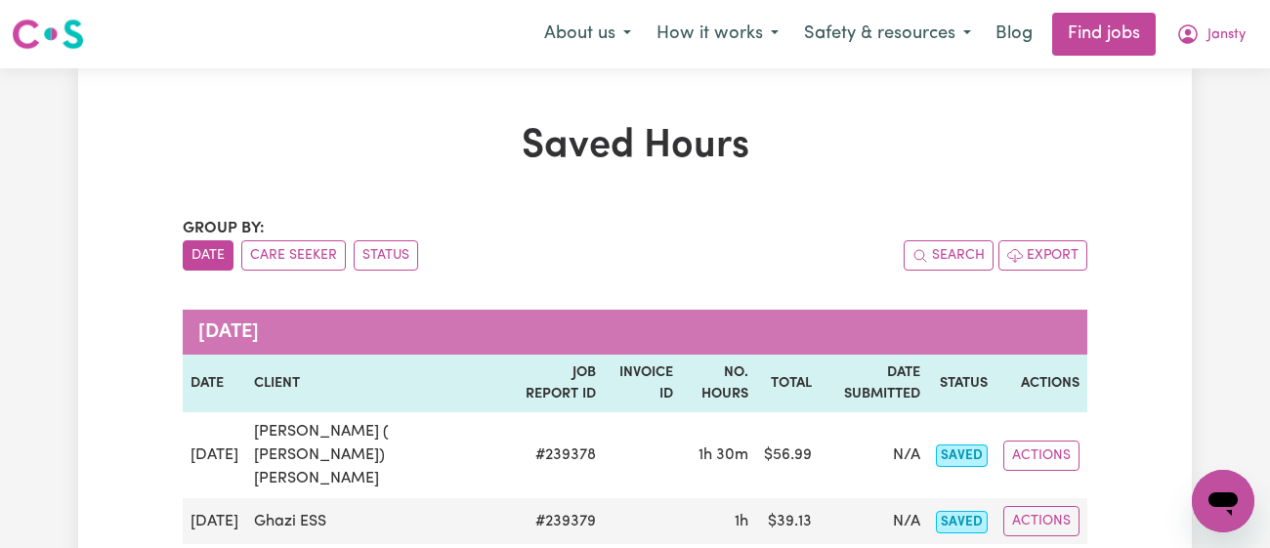
click at [715, 214] on div "Saved Hours Group by: Date Care Seeker Status Search Export [DATE] Date Client …" at bounding box center [635, 411] width 928 height 576
